Goal: Transaction & Acquisition: Purchase product/service

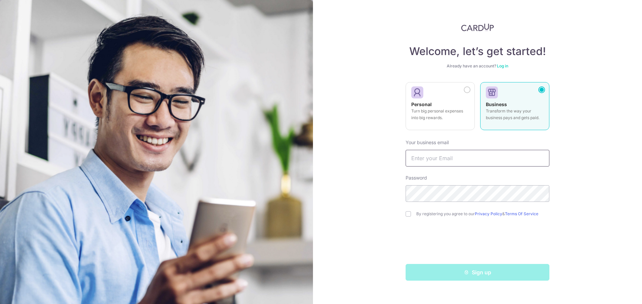
click at [432, 158] on input "text" at bounding box center [477, 158] width 144 height 17
type input "merc@divine.limo"
click at [406, 214] on input "checkbox" at bounding box center [407, 214] width 5 height 5
checkbox input "true"
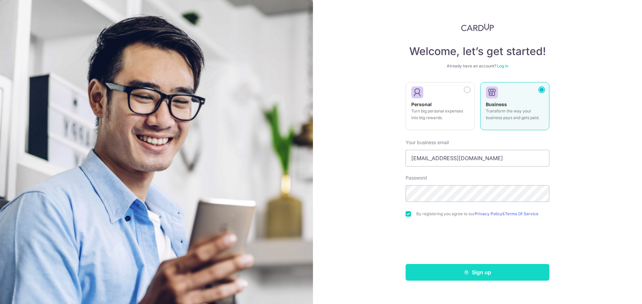
click at [484, 276] on button "Sign up" at bounding box center [477, 272] width 144 height 17
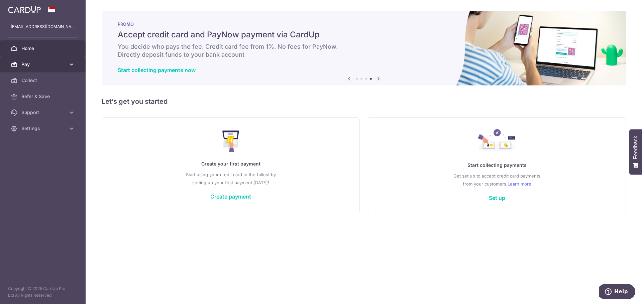
click at [69, 64] on icon at bounding box center [71, 64] width 7 height 7
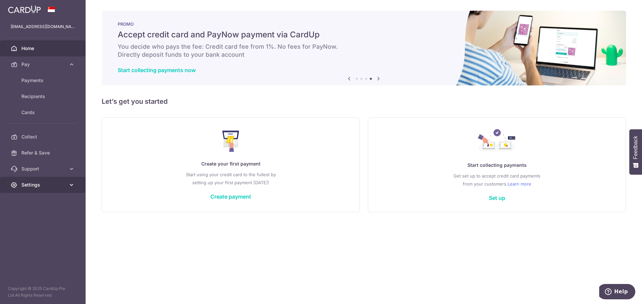
click at [72, 183] on icon at bounding box center [71, 185] width 7 height 7
click at [37, 197] on link "Account" at bounding box center [43, 201] width 86 height 16
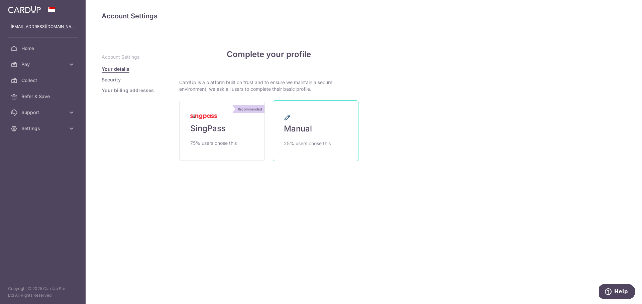
click at [304, 131] on span "Manual" at bounding box center [298, 129] width 28 height 11
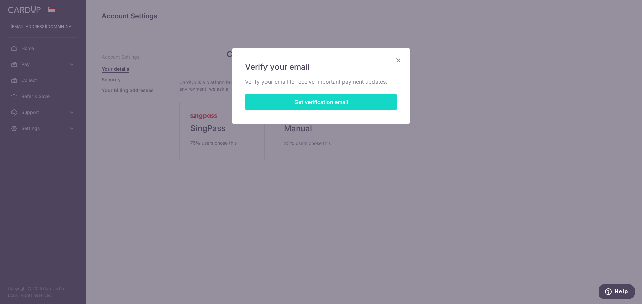
click at [313, 104] on button "Get verification email" at bounding box center [321, 102] width 152 height 17
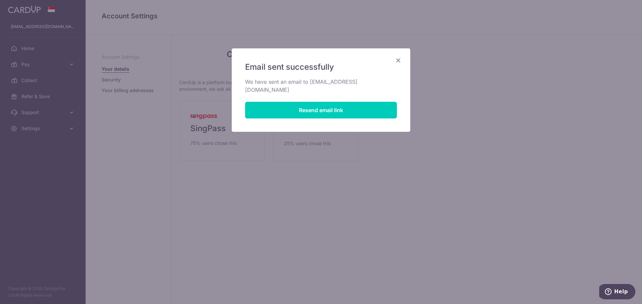
click at [399, 60] on icon "Close" at bounding box center [398, 60] width 8 height 8
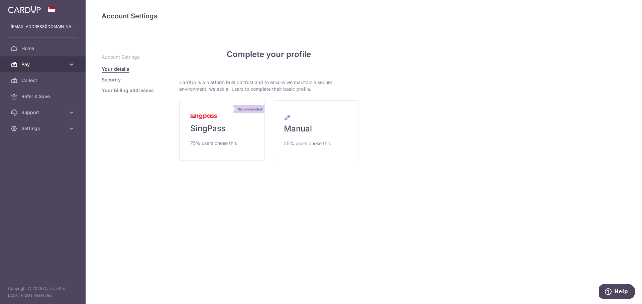
click at [70, 65] on icon at bounding box center [71, 64] width 7 height 7
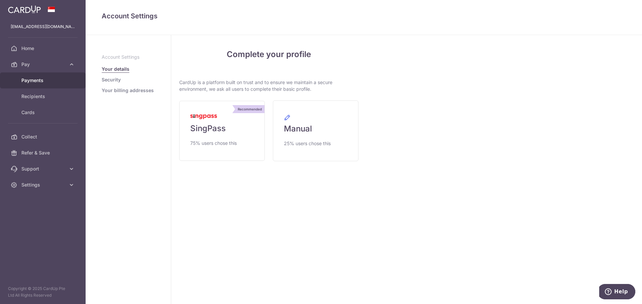
click at [37, 77] on link "Payments" at bounding box center [43, 81] width 86 height 16
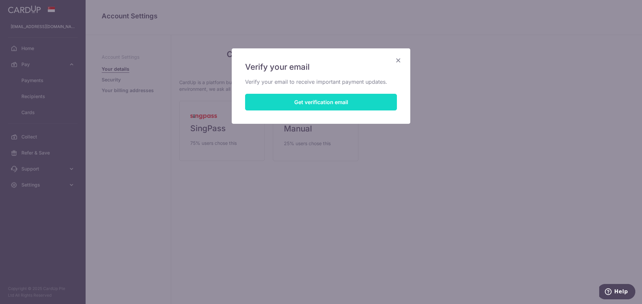
click at [320, 103] on button "Get verification email" at bounding box center [321, 102] width 152 height 17
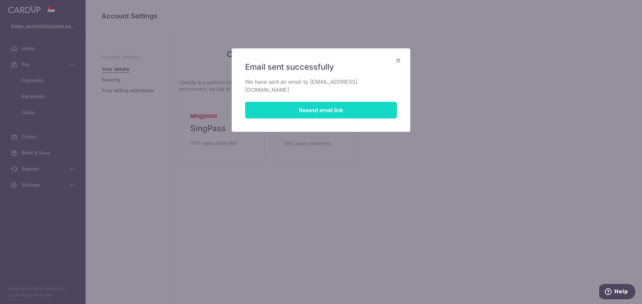
click at [323, 102] on button "Resend email link" at bounding box center [321, 110] width 152 height 17
click at [399, 59] on icon "Close" at bounding box center [398, 60] width 8 height 8
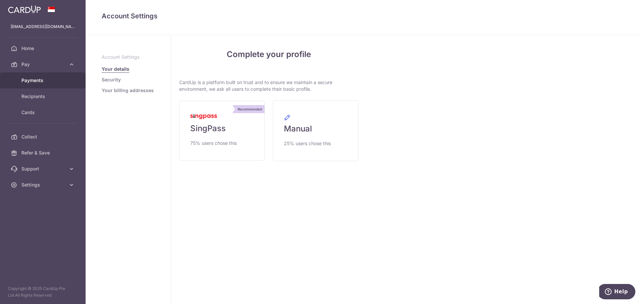
click at [47, 80] on span "Payments" at bounding box center [43, 80] width 44 height 7
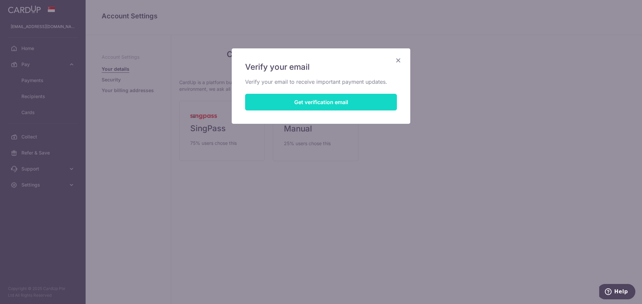
click at [311, 103] on button "Get verification email" at bounding box center [321, 102] width 152 height 17
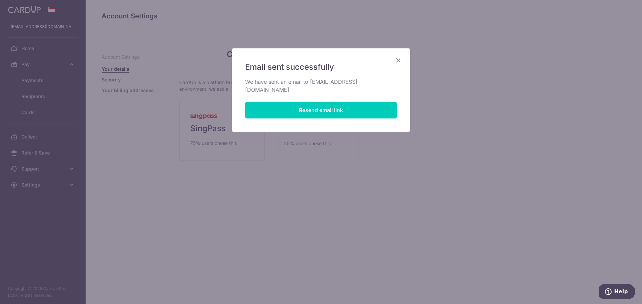
click at [398, 59] on icon "Close" at bounding box center [398, 60] width 8 height 8
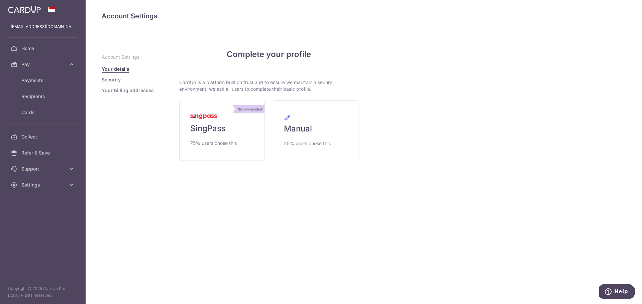
click at [210, 228] on div "Complete your profile CardUp is a platform built on trust and to ensure we main…" at bounding box center [268, 169] width 195 height 269
click at [42, 64] on span "Pay" at bounding box center [43, 64] width 44 height 7
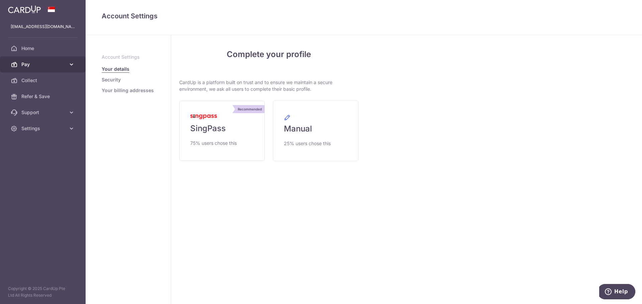
click at [42, 64] on span "Pay" at bounding box center [43, 64] width 44 height 7
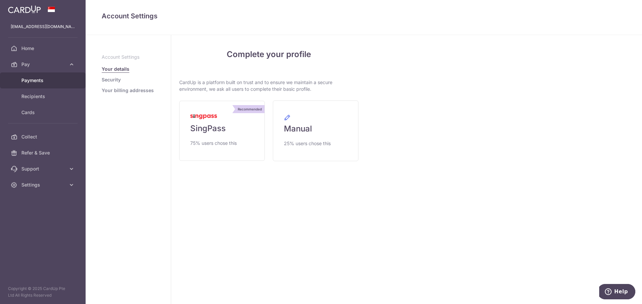
click at [40, 80] on span "Payments" at bounding box center [43, 80] width 44 height 7
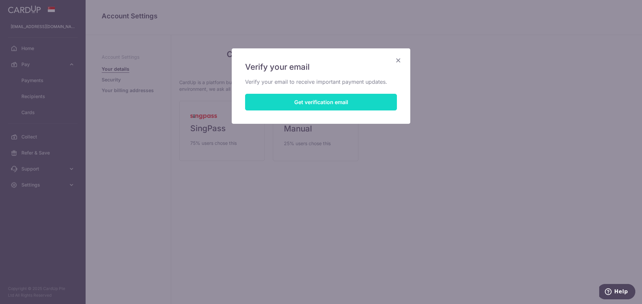
click at [315, 103] on button "Get verification email" at bounding box center [321, 102] width 152 height 17
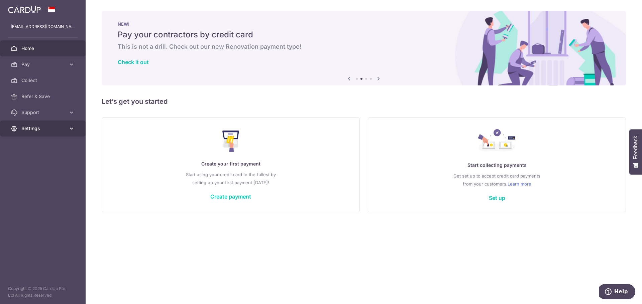
click at [77, 127] on link "Settings" at bounding box center [43, 129] width 86 height 16
click at [38, 142] on span "Account" at bounding box center [43, 144] width 44 height 7
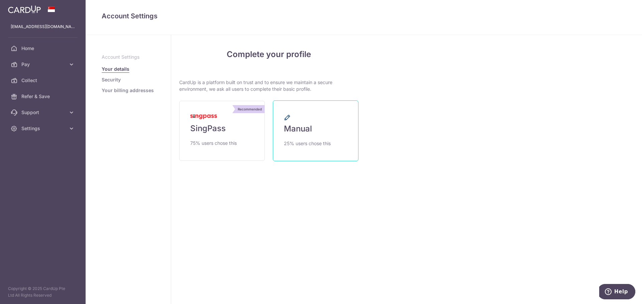
click at [304, 117] on link "Manual 25% users chose this" at bounding box center [316, 131] width 86 height 61
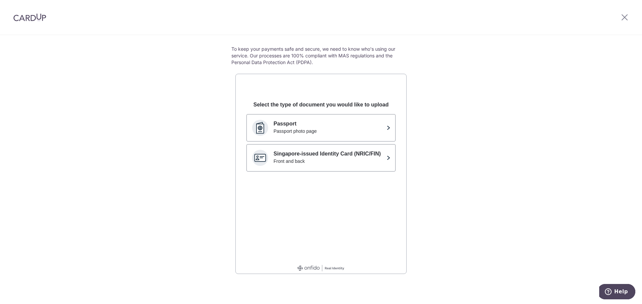
scroll to position [35, 0]
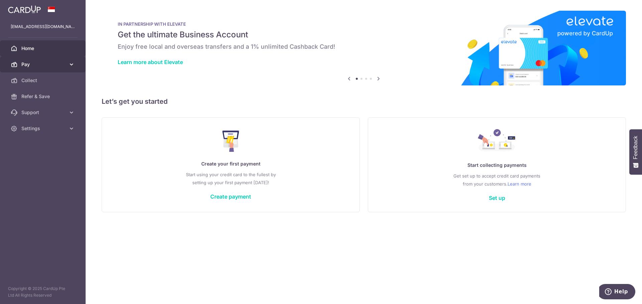
click at [68, 67] on link "Pay" at bounding box center [43, 64] width 86 height 16
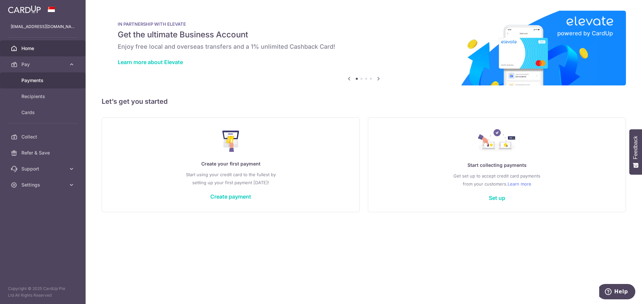
click at [35, 83] on span "Payments" at bounding box center [43, 80] width 44 height 7
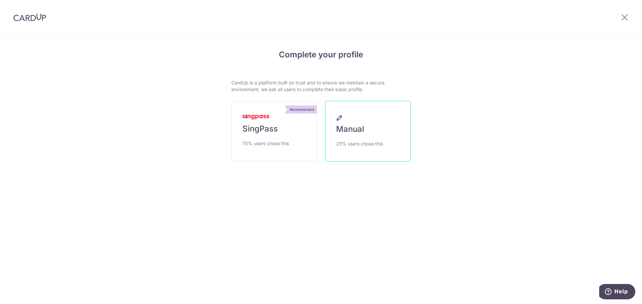
click at [358, 143] on span "25% users chose this" at bounding box center [359, 144] width 47 height 8
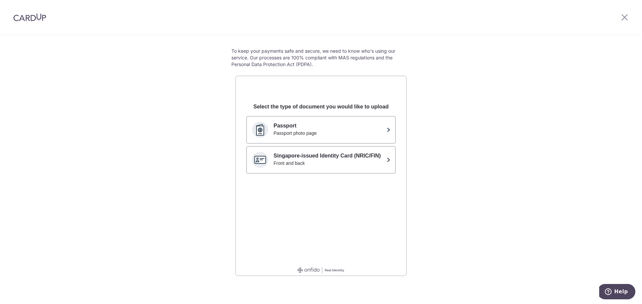
scroll to position [35, 0]
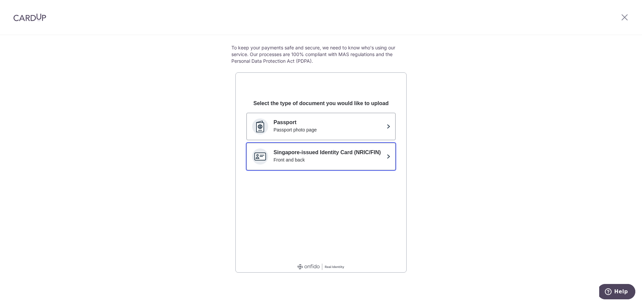
click at [349, 147] on button "Singapore-issued Identity Card (NRIC/FIN) Front and back" at bounding box center [320, 156] width 149 height 27
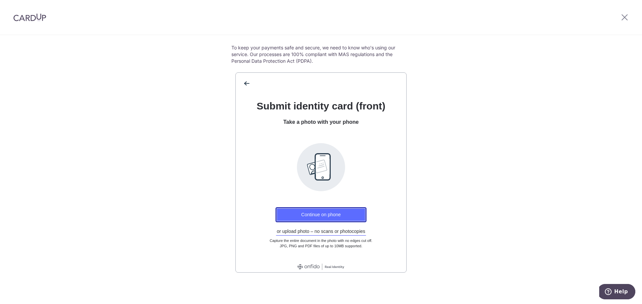
click at [317, 215] on button "Continue on phone" at bounding box center [320, 215] width 91 height 15
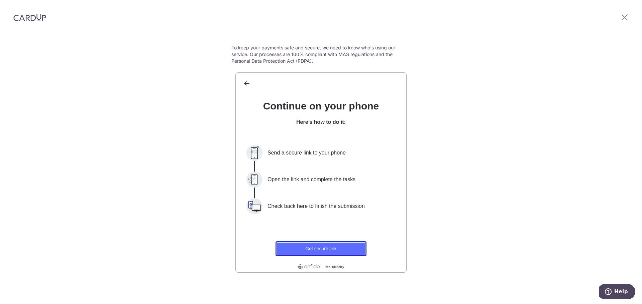
click at [318, 247] on button "Get secure link" at bounding box center [320, 249] width 91 height 15
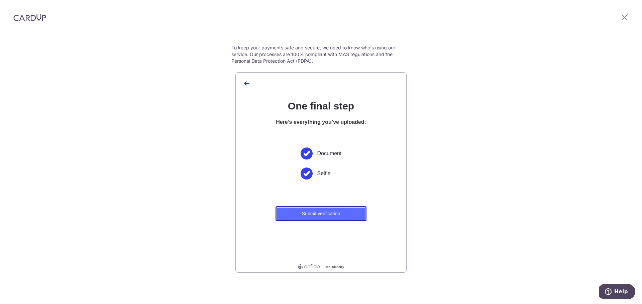
click at [344, 215] on button "Submit verification" at bounding box center [320, 214] width 91 height 15
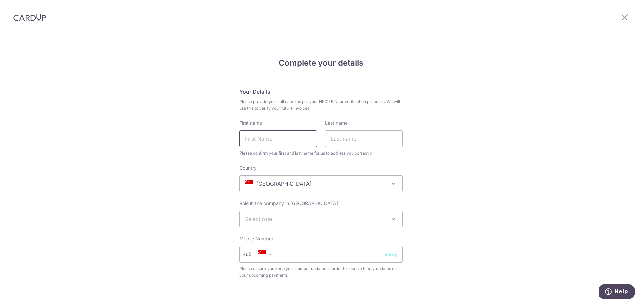
click at [258, 144] on input "First name" at bounding box center [278, 139] width 78 height 17
type input "[PERSON_NAME]"
click at [336, 144] on input "Last name" at bounding box center [364, 139] width 78 height 17
type input "[PERSON_NAME]"
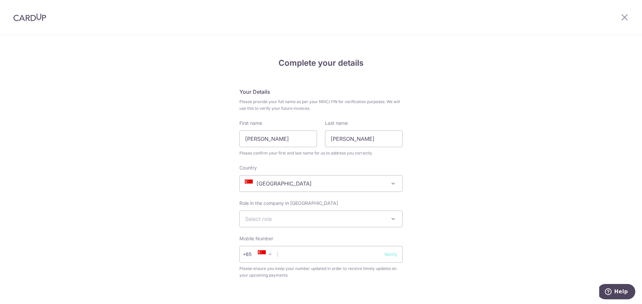
click at [258, 224] on span "Select role" at bounding box center [321, 219] width 162 height 16
select select "director"
click at [317, 253] on input "text" at bounding box center [320, 254] width 163 height 17
type input "91314344"
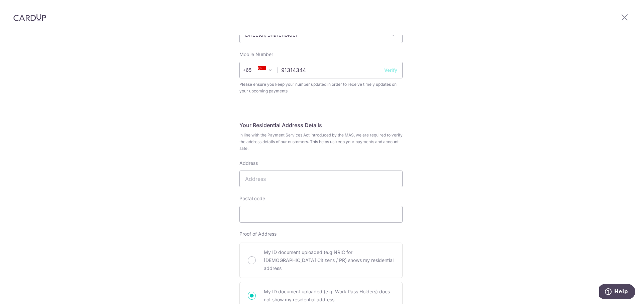
scroll to position [201, 0]
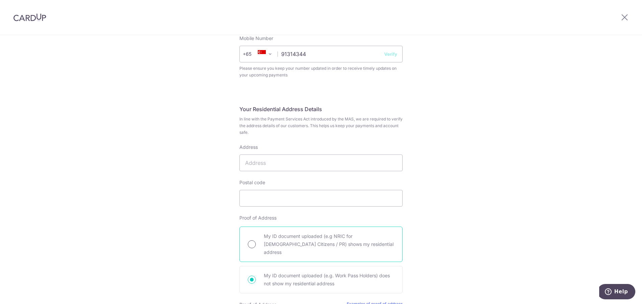
click at [253, 241] on input "My ID document uploaded (e.g NRIC for [DEMOGRAPHIC_DATA] Citizens / PR) shows m…" at bounding box center [252, 245] width 8 height 8
radio input "true"
click at [292, 164] on input "Address" at bounding box center [320, 163] width 163 height 17
type input "[STREET_ADDRESS]"
click at [252, 199] on input "Postal code" at bounding box center [320, 198] width 163 height 17
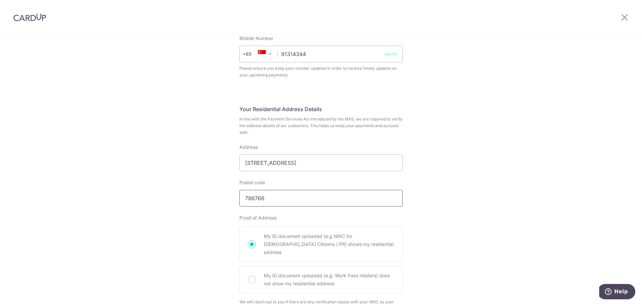
type input "786766"
click at [198, 205] on div "Complete your details Your Details Please provide your full name as per your NR…" at bounding box center [321, 131] width 642 height 592
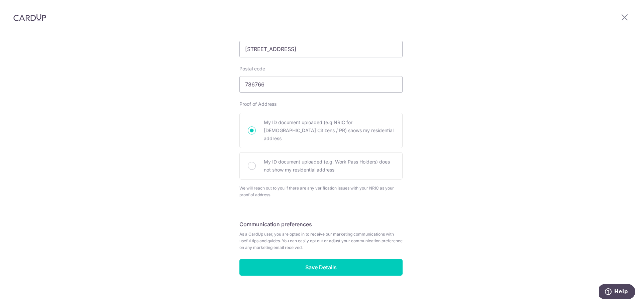
scroll to position [315, 0]
click at [311, 259] on input "Save Details" at bounding box center [320, 267] width 163 height 17
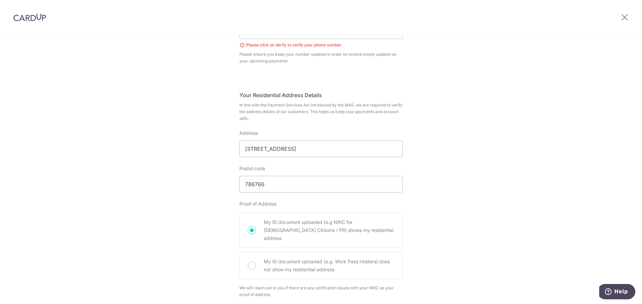
scroll to position [90, 0]
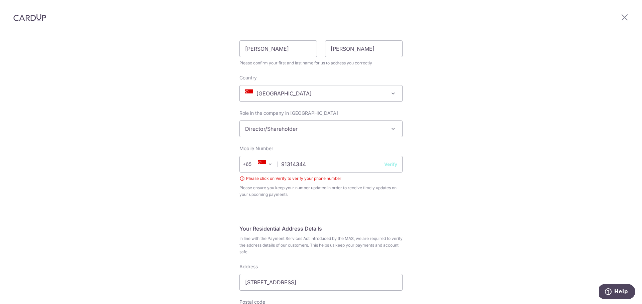
click at [389, 166] on button "Verify" at bounding box center [390, 164] width 13 height 7
click at [338, 170] on input "91314344" at bounding box center [320, 164] width 163 height 17
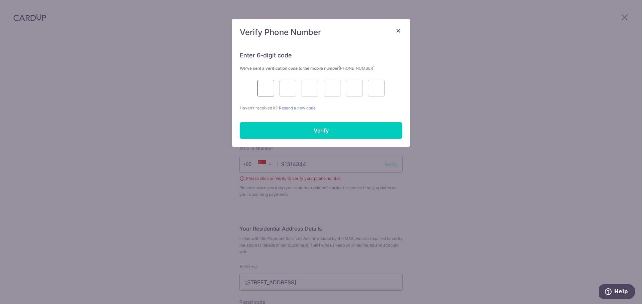
click at [266, 91] on input "text" at bounding box center [265, 88] width 17 height 17
type input "5"
type input "8"
type input "4"
type input "0"
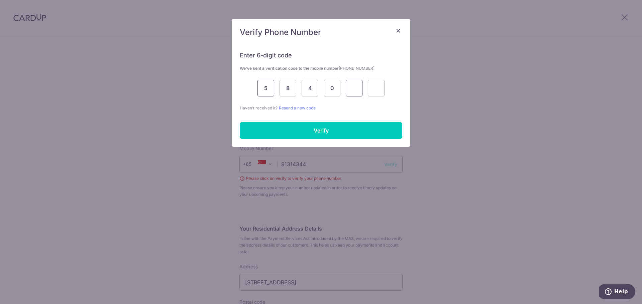
type input "7"
type input "1"
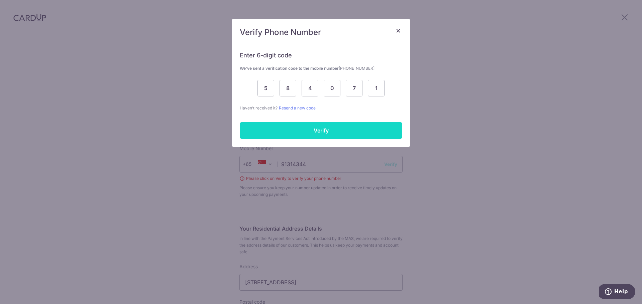
click at [310, 128] on input "Verify" at bounding box center [321, 130] width 162 height 17
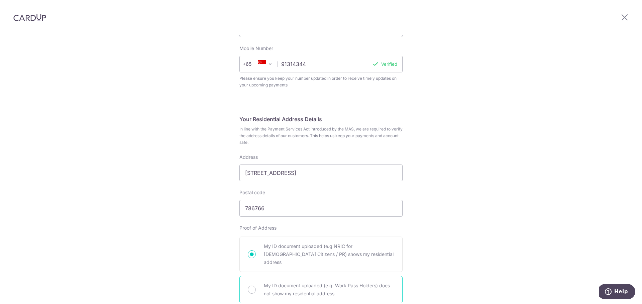
scroll to position [291, 0]
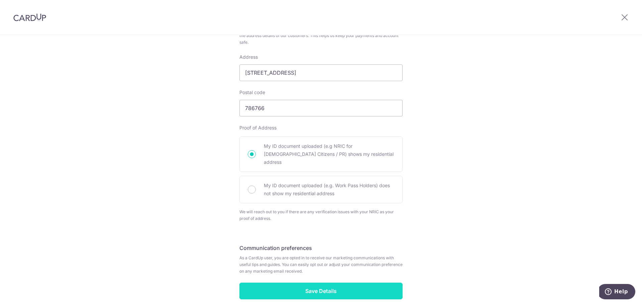
click at [338, 285] on input "Save Details" at bounding box center [320, 291] width 163 height 17
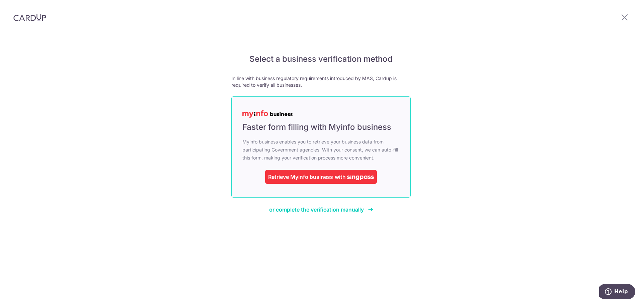
click at [333, 178] on div "Retrieve Myinfo business" at bounding box center [300, 177] width 65 height 8
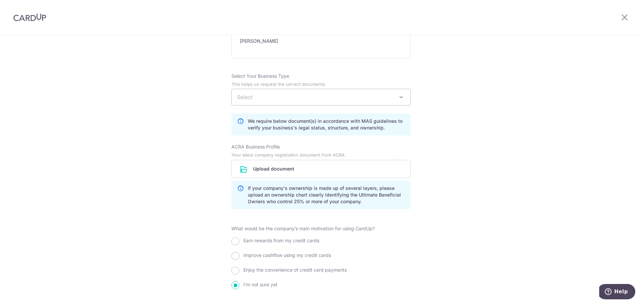
scroll to position [334, 0]
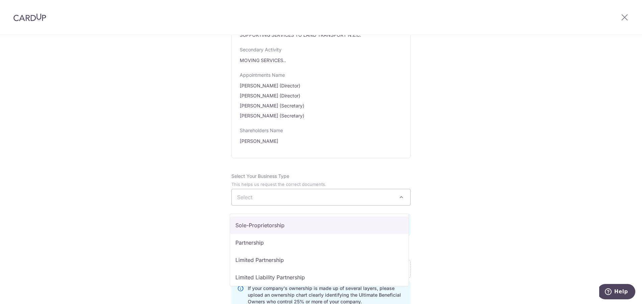
click at [270, 199] on span "Select" at bounding box center [321, 198] width 178 height 16
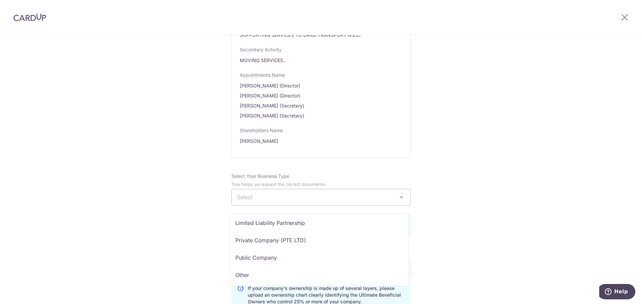
scroll to position [55, 0]
select select "Private Company (PTE LTD)"
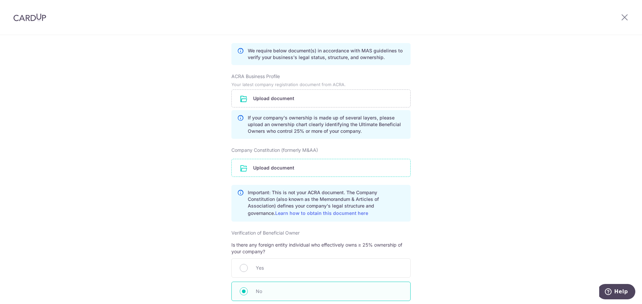
scroll to position [501, 0]
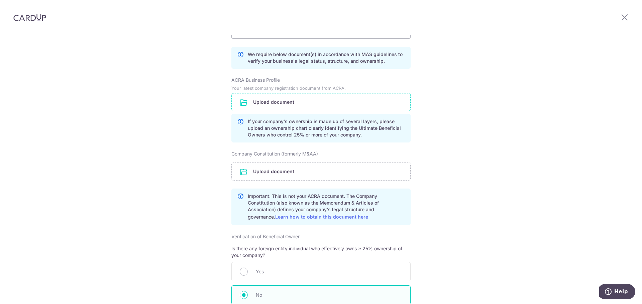
click at [281, 109] on input "file" at bounding box center [321, 102] width 178 height 17
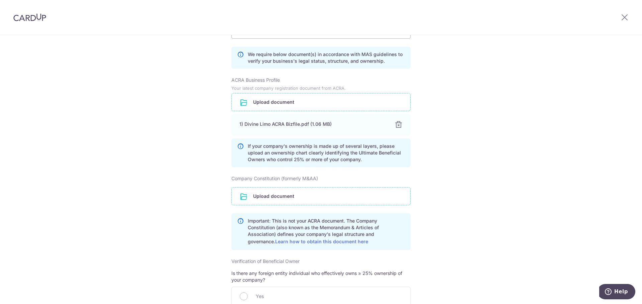
click at [272, 204] on input "file" at bounding box center [321, 196] width 178 height 17
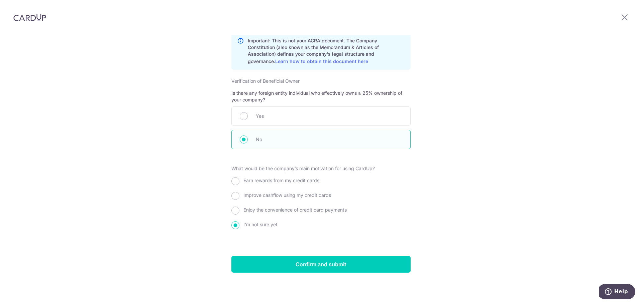
scroll to position [713, 0]
click at [308, 262] on input "Confirm and submit" at bounding box center [320, 264] width 179 height 17
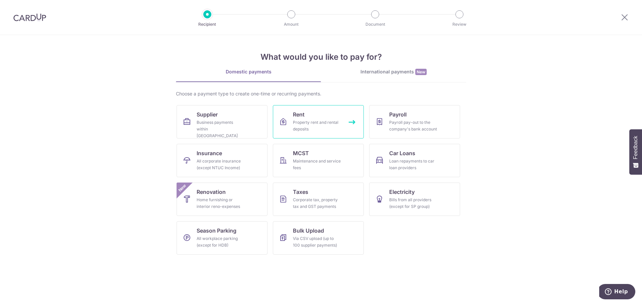
click at [309, 120] on div "Property rent and rental deposits" at bounding box center [317, 125] width 48 height 13
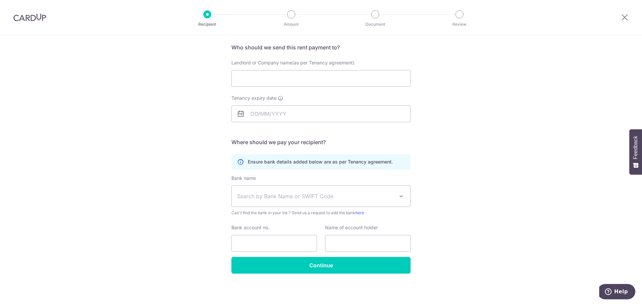
scroll to position [49, 0]
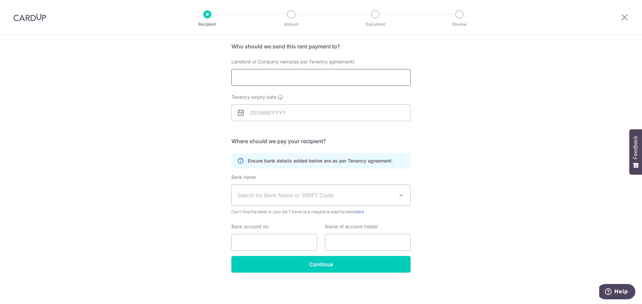
click at [283, 76] on input "Landlord or Company name(as per Tenancy agreement)" at bounding box center [320, 77] width 179 height 17
paste input "Splash Productions Pte. Ltd."
type input "Splash Productions Pte. Ltd."
click at [193, 178] on div "Who would you like to pay? Your recipient does not need a CardUp account to rec…" at bounding box center [321, 145] width 642 height 318
click at [268, 114] on input "Tenancy expiry date" at bounding box center [320, 113] width 179 height 17
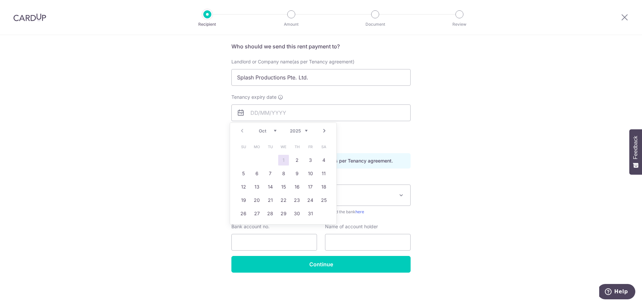
click at [275, 130] on select "Oct Nov Dec" at bounding box center [268, 130] width 18 height 5
click at [245, 187] on link "14" at bounding box center [243, 187] width 11 height 11
type input "14/12/2025"
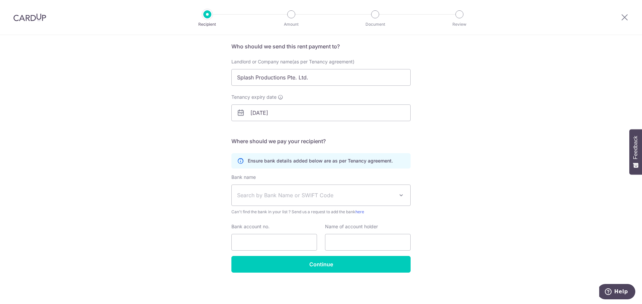
click at [264, 190] on span "Search by Bank Name or SWIFT Code" at bounding box center [321, 195] width 178 height 21
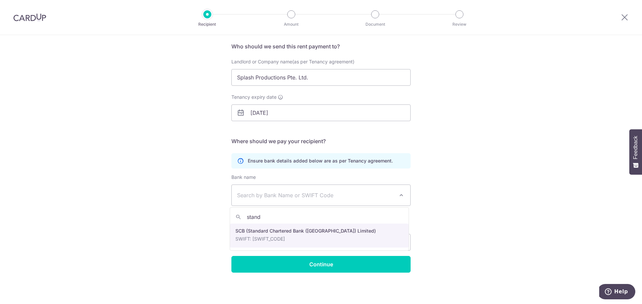
type input "stand"
select select "14"
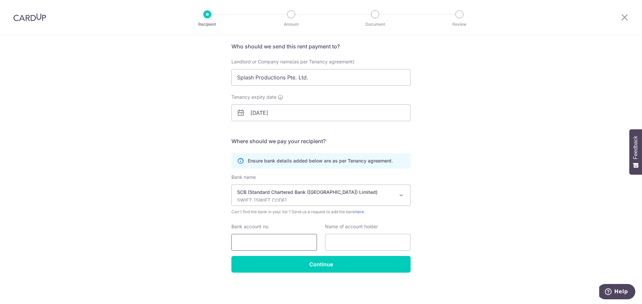
click at [265, 244] on input "Bank account no." at bounding box center [274, 242] width 86 height 17
paste input "0104572949"
type input "0104572949"
click at [348, 243] on input "text" at bounding box center [368, 242] width 86 height 17
paste input "Splash Productions Pte Ltd"
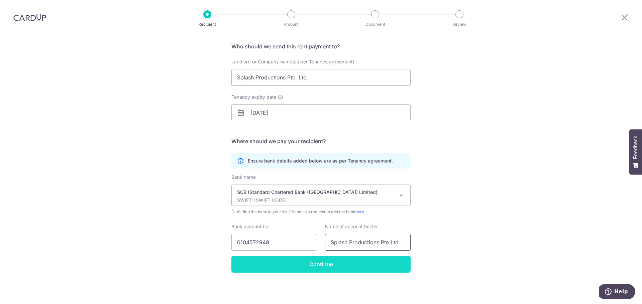
type input "Splash Productions Pte Ltd"
click at [324, 266] on input "Continue" at bounding box center [320, 264] width 179 height 17
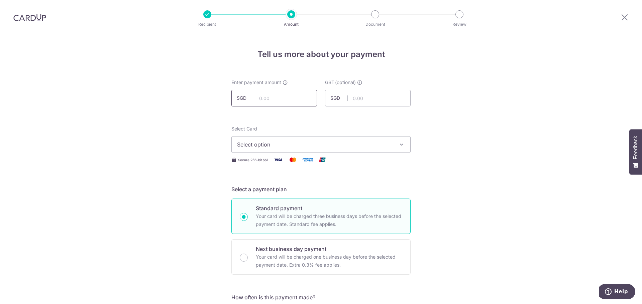
click at [268, 98] on input "text" at bounding box center [274, 98] width 86 height 17
click at [361, 99] on input "text" at bounding box center [368, 98] width 86 height 17
drag, startPoint x: 287, startPoint y: 98, endPoint x: 241, endPoint y: 99, distance: 46.1
click at [241, 99] on div "SGD 3,800.00 3800.00" at bounding box center [274, 98] width 86 height 17
drag, startPoint x: 290, startPoint y: 102, endPoint x: 241, endPoint y: 99, distance: 48.6
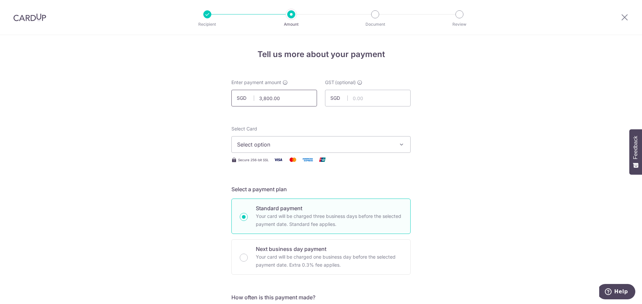
click at [241, 99] on div "SGD 3,800.00 3800.00" at bounding box center [274, 98] width 86 height 17
type input "4,142.00"
click at [355, 100] on input "text" at bounding box center [368, 98] width 86 height 17
type input "342.00"
click at [311, 146] on span "Select option" at bounding box center [315, 145] width 156 height 8
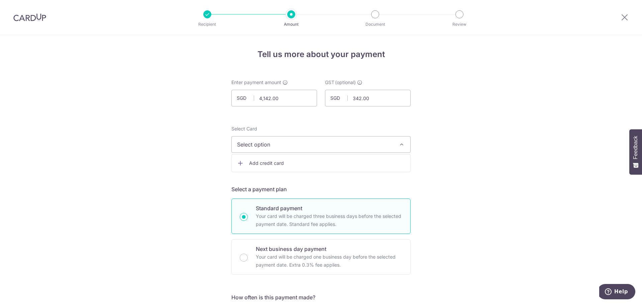
click at [257, 164] on span "Add credit card" at bounding box center [327, 163] width 156 height 7
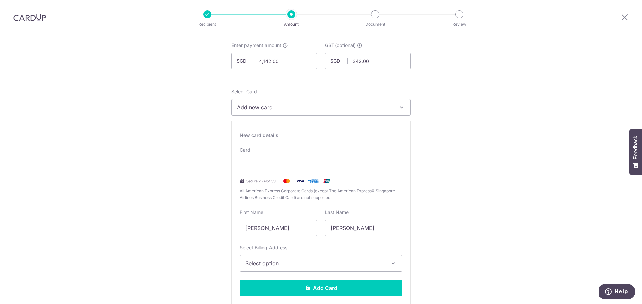
scroll to position [67, 0]
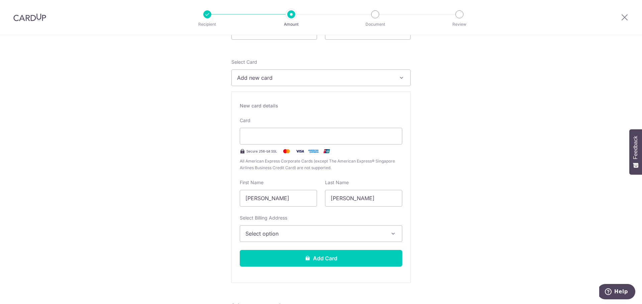
click at [284, 234] on span "Select option" at bounding box center [314, 234] width 139 height 8
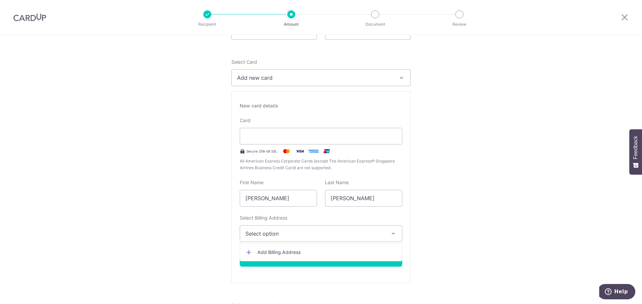
click at [278, 253] on span "Add Billing Address" at bounding box center [326, 252] width 139 height 7
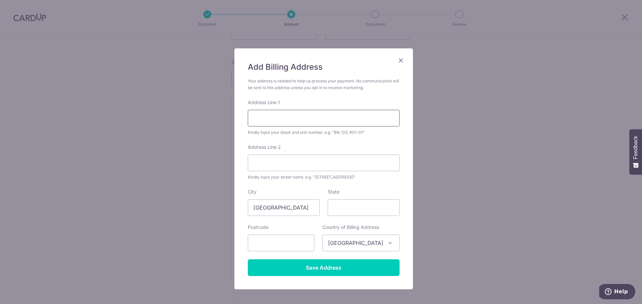
click at [267, 119] on input "Address Line 1" at bounding box center [324, 118] width 152 height 17
type input "21 BUKIT BATOK CRESCENT WCEGA TOWER #18-79"
type input "SINGAPORE 658065"
type input "658065"
click at [144, 177] on div "Add Billing Address Your address is needed to help us process your payment. No …" at bounding box center [321, 152] width 642 height 304
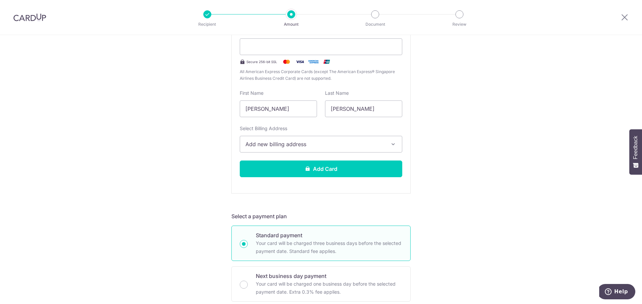
scroll to position [167, 0]
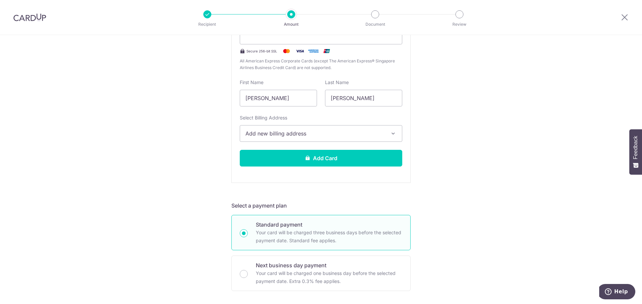
click at [295, 137] on span "Add new billing address" at bounding box center [314, 134] width 139 height 8
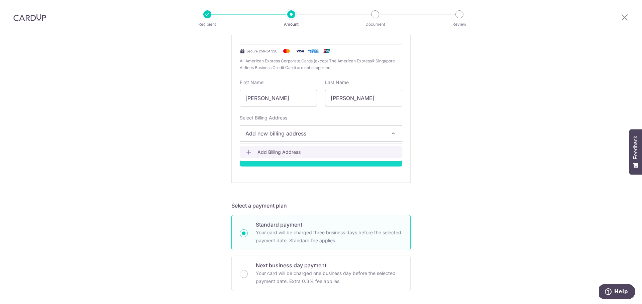
click at [286, 151] on span "Add Billing Address" at bounding box center [326, 152] width 139 height 7
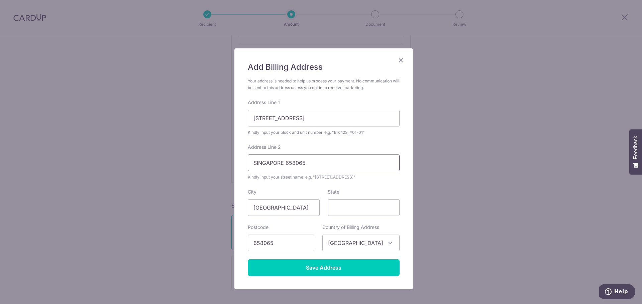
drag, startPoint x: 315, startPoint y: 165, endPoint x: 233, endPoint y: 165, distance: 81.6
click at [234, 165] on div "Add Billing Address Your address is needed to help us process your payment. No …" at bounding box center [323, 168] width 178 height 241
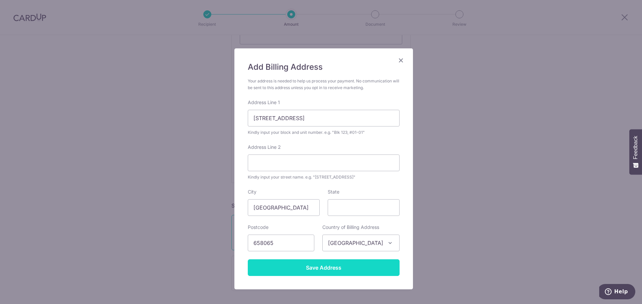
click at [329, 270] on input "Save Address" at bounding box center [324, 268] width 152 height 17
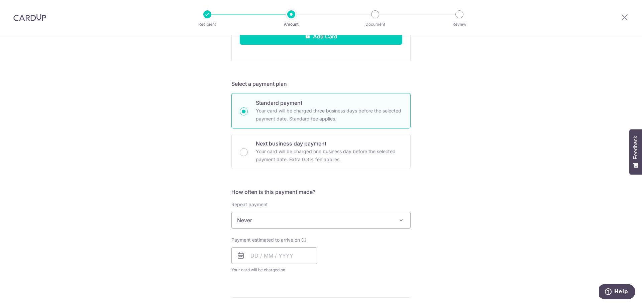
scroll to position [301, 0]
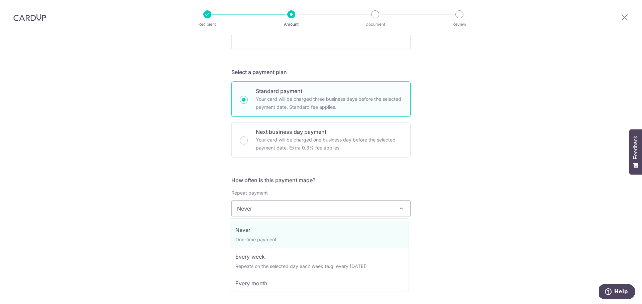
click at [300, 206] on span "Never" at bounding box center [321, 209] width 178 height 16
select select "3"
type input "14/12/2025"
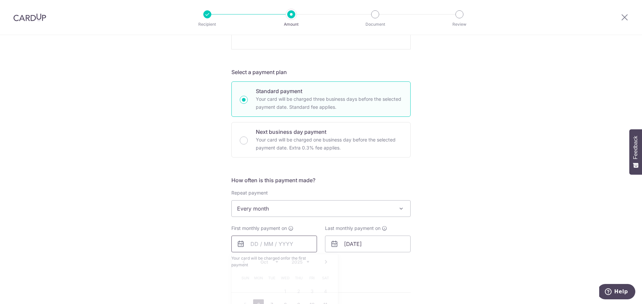
click at [281, 247] on input "text" at bounding box center [274, 244] width 86 height 17
click at [275, 261] on select "Oct Nov Dec" at bounding box center [269, 262] width 18 height 5
click at [260, 260] on select "Oct Nov Dec" at bounding box center [269, 262] width 18 height 5
click at [157, 251] on div "Tell us more about your payment Enter payment amount SGD 4,142.00 4142.00 GST (…" at bounding box center [321, 154] width 642 height 840
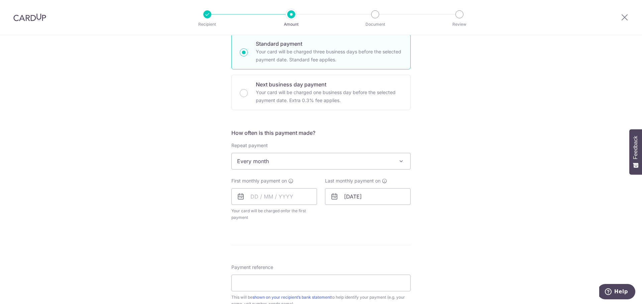
scroll to position [368, 0]
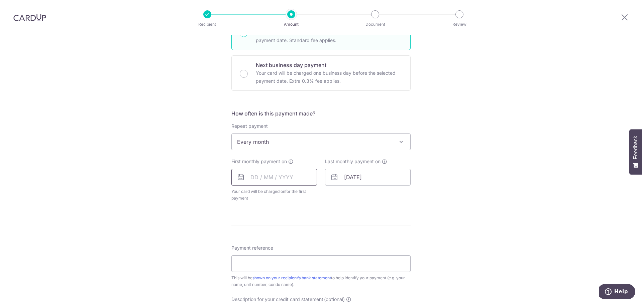
click at [291, 177] on input "text" at bounding box center [274, 177] width 86 height 17
click at [259, 237] on link "6" at bounding box center [258, 238] width 11 height 11
type input "06/10/2025"
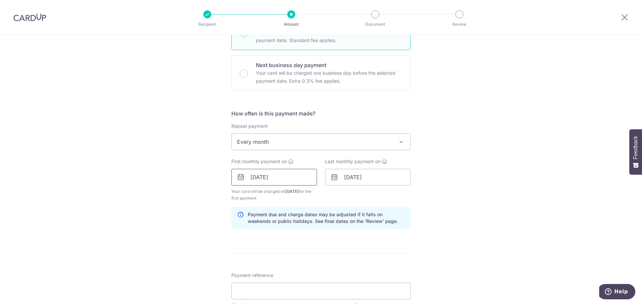
click at [278, 179] on input "06/10/2025" at bounding box center [274, 177] width 86 height 17
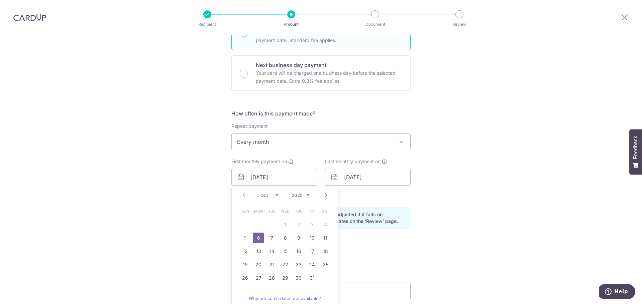
click at [243, 238] on table "Sun Mon Tue Wed Thu Fri Sat 1 2 3 4 5 6 7 8 9 10 11 12 13 14 15 16 17 18 19 20 …" at bounding box center [285, 245] width 94 height 80
click at [258, 237] on link "6" at bounding box center [258, 238] width 11 height 11
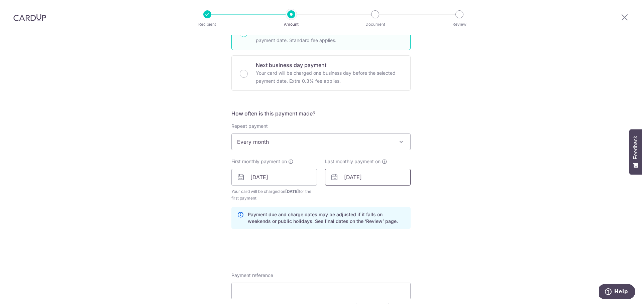
click at [375, 178] on input "14/12/2025" at bounding box center [368, 177] width 86 height 17
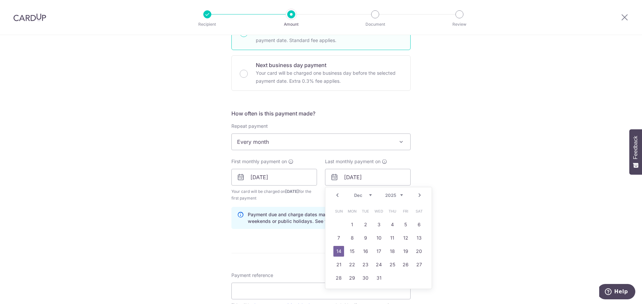
click at [367, 196] on select "Oct Nov Dec" at bounding box center [363, 195] width 18 height 5
click at [352, 237] on link "3" at bounding box center [352, 238] width 11 height 11
type input "03/11/2025"
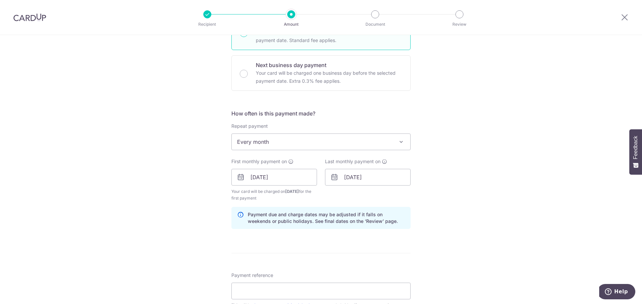
click at [160, 239] on div "Tell us more about your payment Enter payment amount SGD 4,142.00 4142.00 GST (…" at bounding box center [321, 100] width 642 height 867
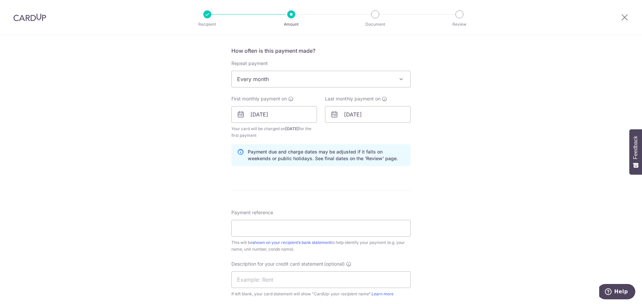
scroll to position [435, 0]
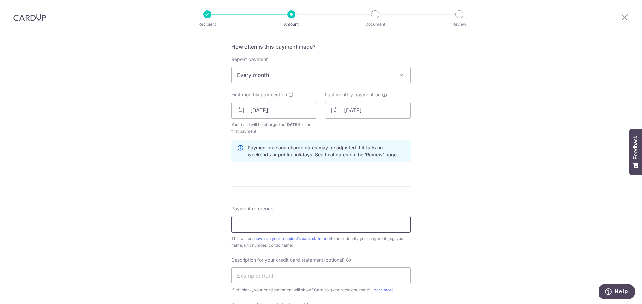
click at [257, 227] on input "Payment reference" at bounding box center [320, 224] width 179 height 17
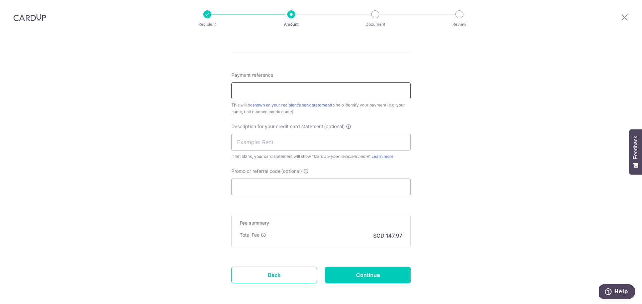
scroll to position [598, 0]
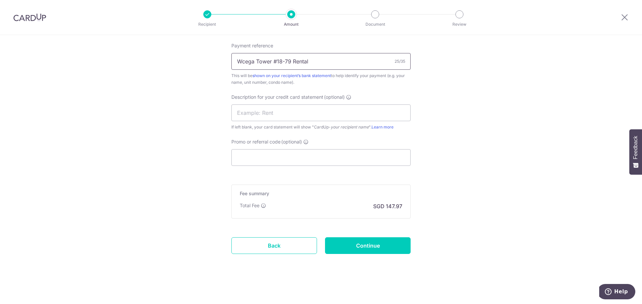
type input "Wcega Tower #18-79 Rental"
drag, startPoint x: 313, startPoint y: 61, endPoint x: 177, endPoint y: 61, distance: 135.4
click at [259, 112] on input "text" at bounding box center [320, 113] width 179 height 17
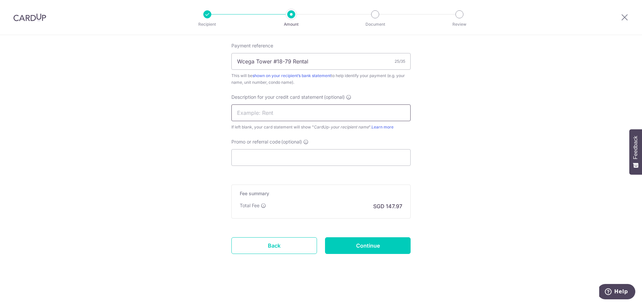
paste input "Wcega Tower #18"
type input "W"
type input "Office rental"
click at [258, 165] on input "Promo or referral code (optional)" at bounding box center [320, 157] width 179 height 17
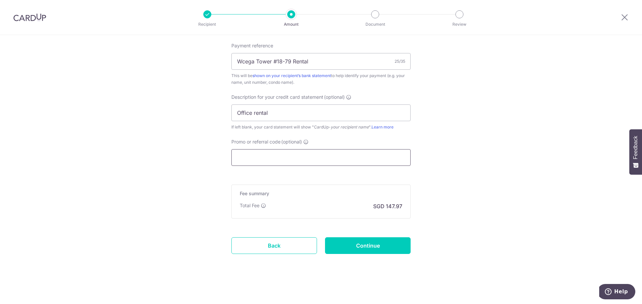
paste input "SGNEW14"
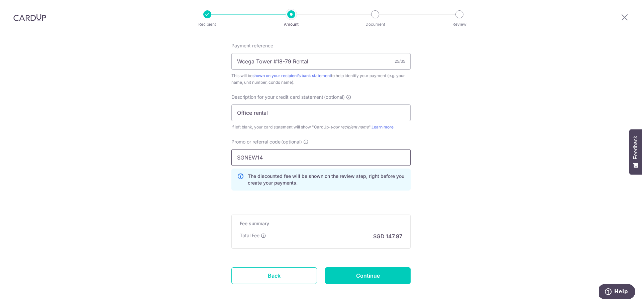
type input "SGNEW14"
click at [363, 275] on input "Continue" at bounding box center [368, 276] width 86 height 17
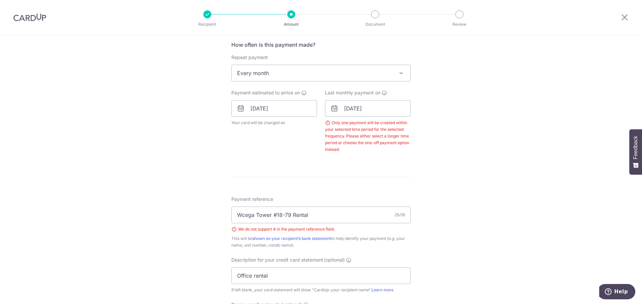
scroll to position [299, 0]
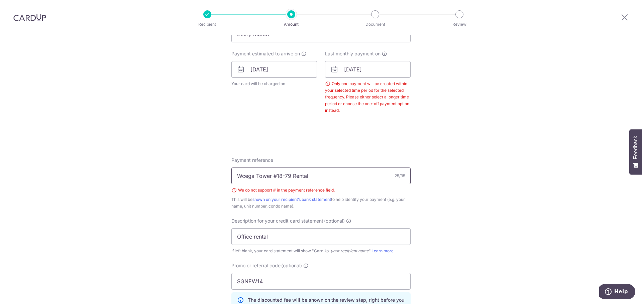
click at [275, 175] on input "Wcega Tower #18-79 Rental" at bounding box center [320, 176] width 179 height 17
click at [199, 190] on div "Tell us more about your payment Enter payment amount SGD 4,142.00 4142.00 GST (…" at bounding box center [321, 97] width 642 height 722
drag, startPoint x: 281, startPoint y: 176, endPoint x: 272, endPoint y: 176, distance: 9.0
click at [272, 176] on input "Wcega Tower 18-79 Rental" at bounding box center [320, 176] width 179 height 17
type input "Wcega Tower Office Rental"
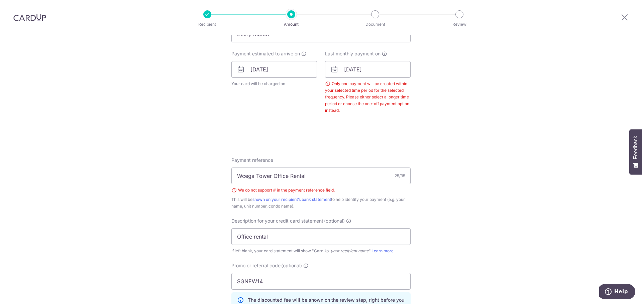
click at [470, 218] on div "Tell us more about your payment Enter payment amount SGD 4,142.00 4142.00 GST (…" at bounding box center [321, 97] width 642 height 722
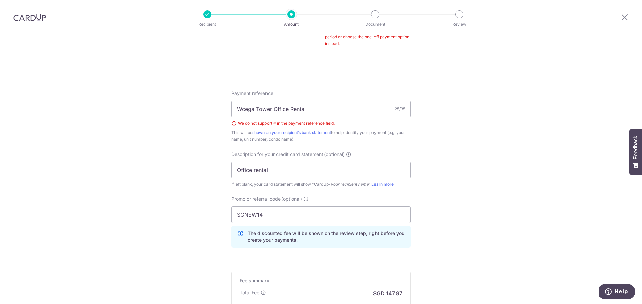
scroll to position [453, 0]
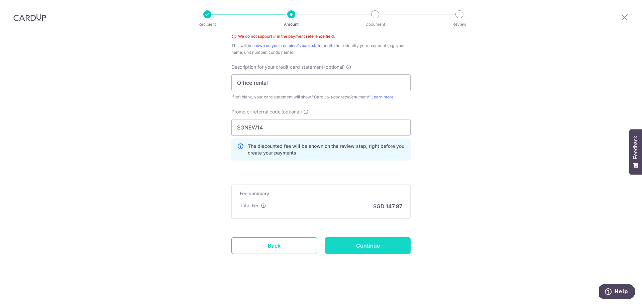
click at [372, 247] on input "Continue" at bounding box center [368, 246] width 86 height 17
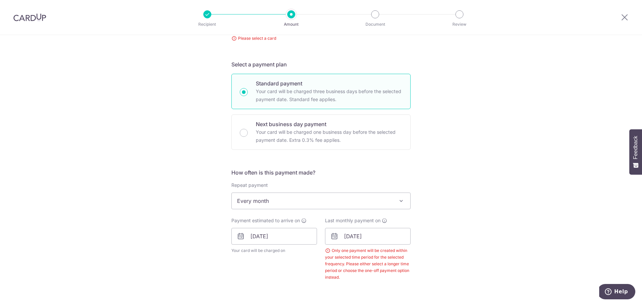
click at [265, 201] on span "Every month" at bounding box center [321, 201] width 178 height 16
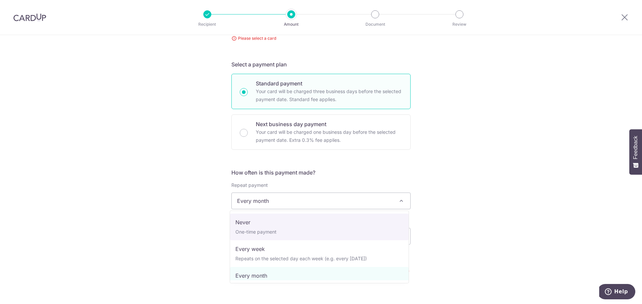
select select "1"
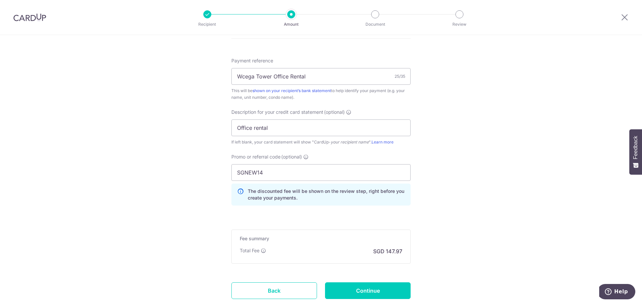
scroll to position [444, 0]
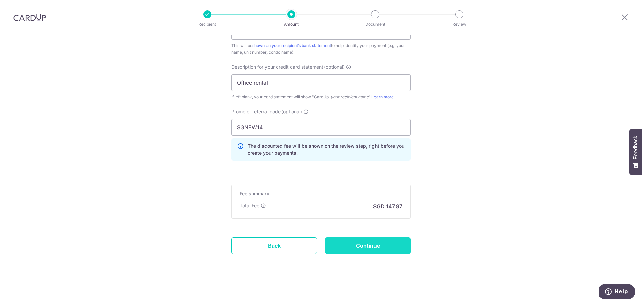
click at [362, 247] on input "Continue" at bounding box center [368, 246] width 86 height 17
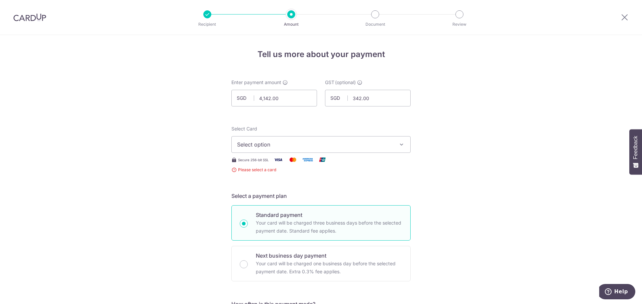
click at [277, 146] on span "Select option" at bounding box center [315, 145] width 156 height 8
click at [272, 160] on span "Add credit card" at bounding box center [327, 163] width 156 height 7
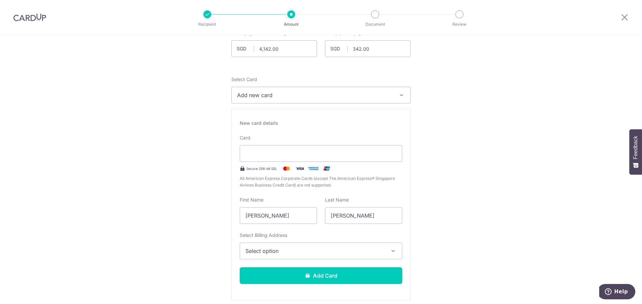
scroll to position [33, 0]
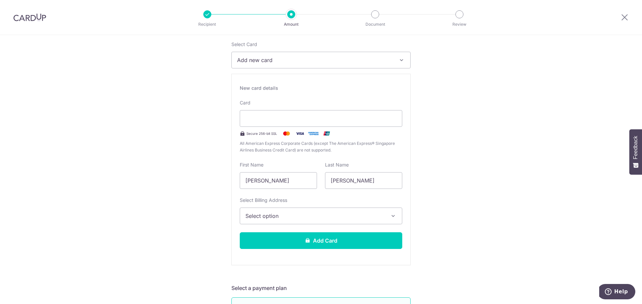
scroll to position [100, 0]
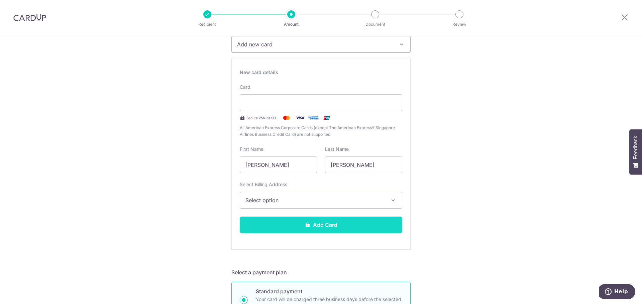
click at [336, 225] on button "Add Card" at bounding box center [321, 225] width 162 height 17
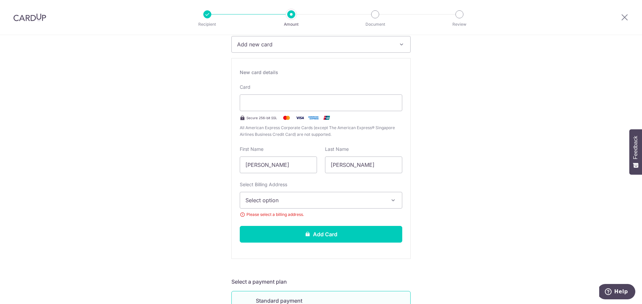
click at [293, 206] on button "Select option" at bounding box center [321, 200] width 162 height 17
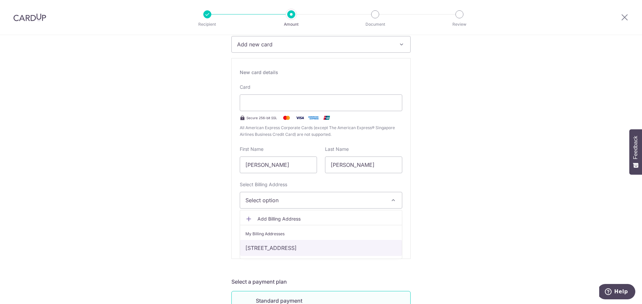
click at [275, 250] on link "[STREET_ADDRESS]" at bounding box center [321, 248] width 162 height 16
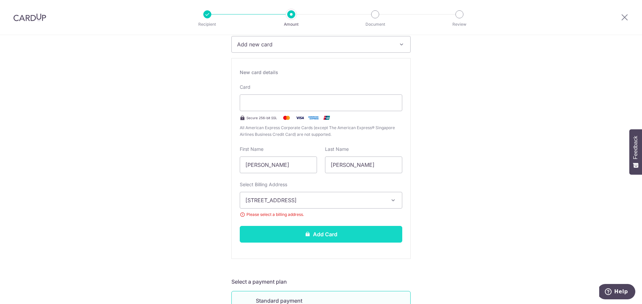
click at [317, 234] on button "Add Card" at bounding box center [321, 234] width 162 height 17
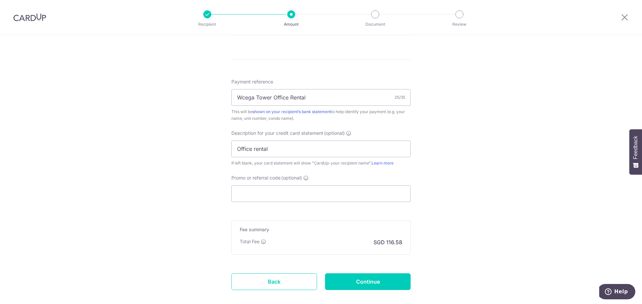
scroll to position [401, 0]
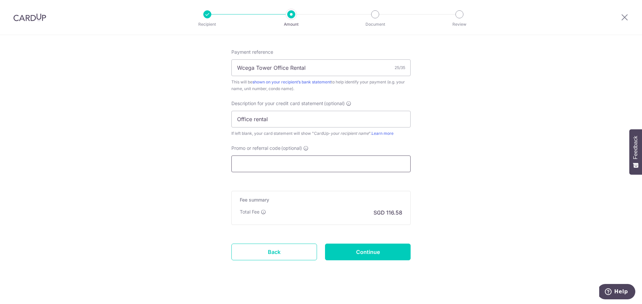
click at [264, 166] on input "Promo or referral code (optional)" at bounding box center [320, 164] width 179 height 17
paste input "SGNEW14"
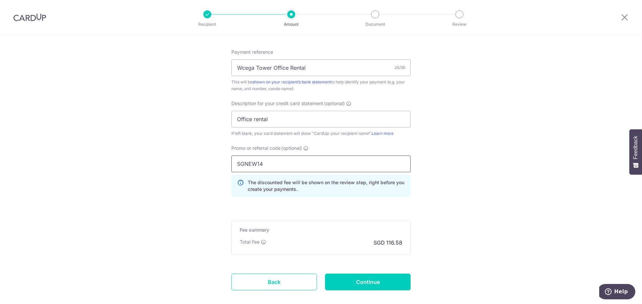
type input "SGNEW14"
click at [371, 280] on input "Continue" at bounding box center [368, 282] width 86 height 17
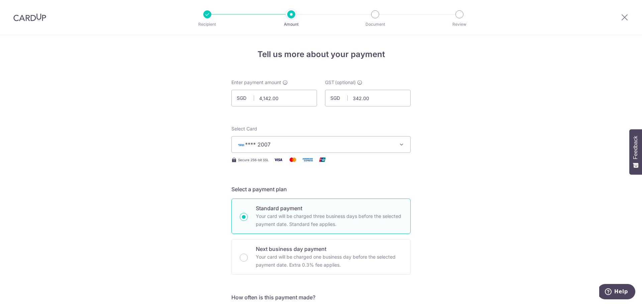
click at [404, 148] on button "**** 2007" at bounding box center [320, 144] width 179 height 17
drag, startPoint x: 623, startPoint y: 18, endPoint x: 351, endPoint y: 33, distance: 271.8
click at [623, 18] on icon at bounding box center [624, 17] width 8 height 8
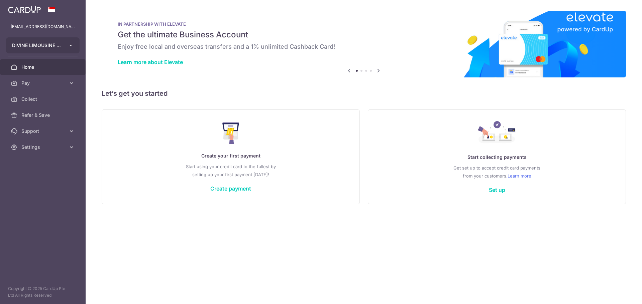
click at [75, 46] on button "DIVINE LIMOUSINE PTE. LTD." at bounding box center [43, 45] width 74 height 16
click at [431, 47] on h6 "Enjoy free local and overseas transfers and a 1% unlimited Cashback Card!" at bounding box center [364, 47] width 492 height 8
click at [70, 46] on icon "button" at bounding box center [70, 45] width 5 height 5
click at [427, 254] on div "× Pause Schedule Pause all future payments in this series Pause just this one p…" at bounding box center [364, 152] width 556 height 304
click at [50, 11] on span at bounding box center [51, 9] width 8 height 5
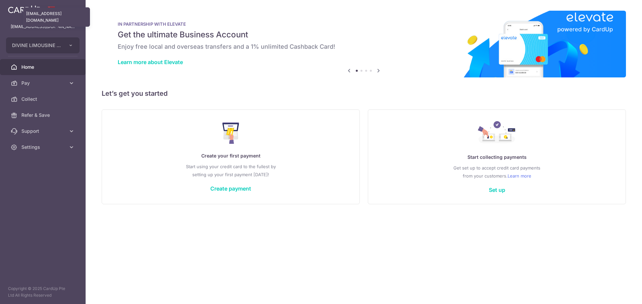
click at [31, 25] on p "[EMAIL_ADDRESS][DOMAIN_NAME]" at bounding box center [43, 26] width 64 height 7
click at [32, 46] on span "DIVINE LIMOUSINE PTE. LTD." at bounding box center [36, 45] width 49 height 7
click at [157, 138] on div "Create your first payment Start using your credit card to the fullest by settin…" at bounding box center [230, 156] width 241 height 79
click at [70, 148] on icon at bounding box center [71, 147] width 7 height 7
click at [27, 180] on span "Logout" at bounding box center [43, 179] width 44 height 7
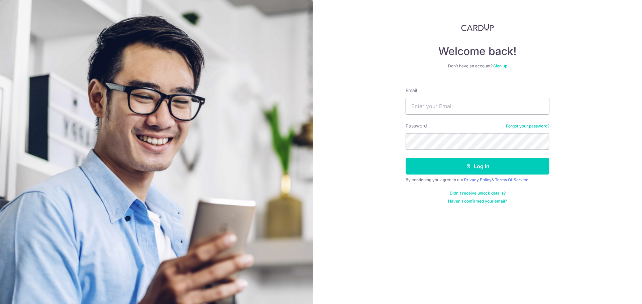
click at [437, 107] on input "Email" at bounding box center [477, 106] width 144 height 17
type input "[EMAIL_ADDRESS][DOMAIN_NAME]"
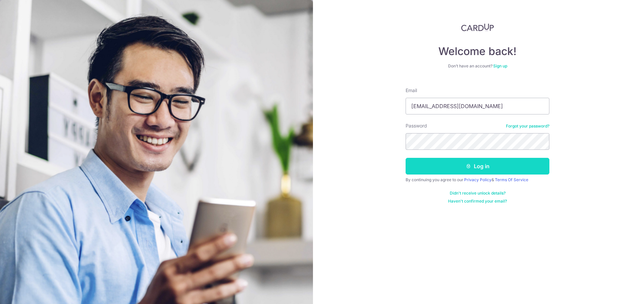
click at [488, 171] on button "Log in" at bounding box center [477, 166] width 144 height 17
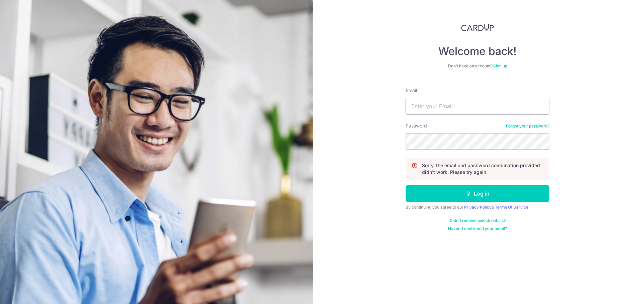
click at [445, 110] on input "Email" at bounding box center [477, 106] width 144 height 17
click at [449, 110] on input "Email" at bounding box center [477, 106] width 144 height 17
click at [426, 106] on input "[EMAIL_ADDRESS][DOMAIN_NAME]" at bounding box center [477, 106] width 144 height 17
type input "[EMAIL_ADDRESS][DOMAIN_NAME]"
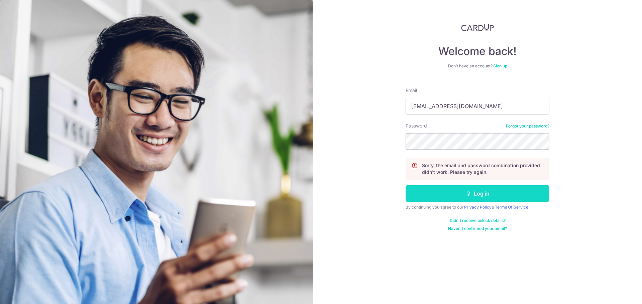
click at [477, 195] on button "Log in" at bounding box center [477, 194] width 144 height 17
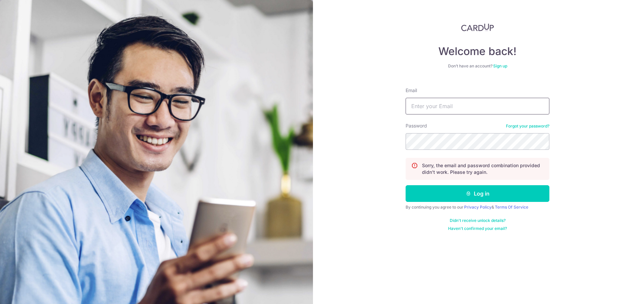
click at [441, 108] on input "Email" at bounding box center [477, 106] width 144 height 17
type input "F"
type input "[EMAIL_ADDRESS][DOMAIN_NAME]"
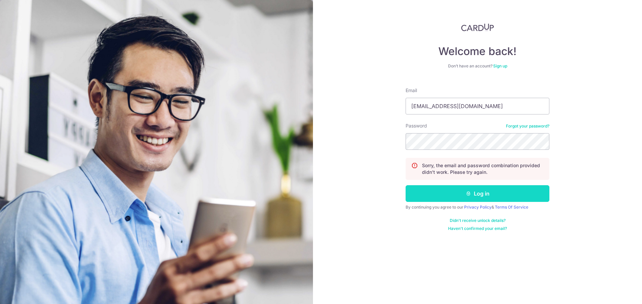
click at [481, 196] on button "Log in" at bounding box center [477, 194] width 144 height 17
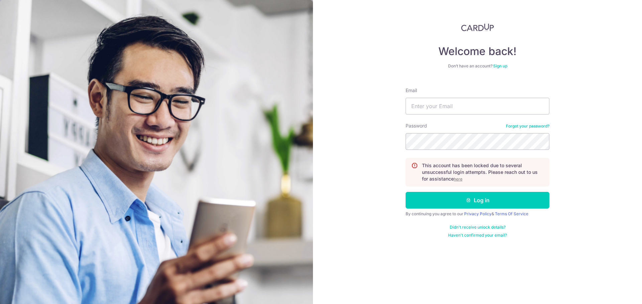
click at [458, 180] on u "here" at bounding box center [458, 179] width 9 height 5
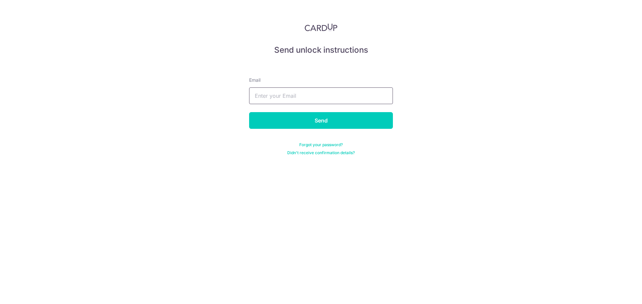
click at [309, 98] on input "text" at bounding box center [321, 96] width 144 height 17
type input "[EMAIL_ADDRESS][DOMAIN_NAME]"
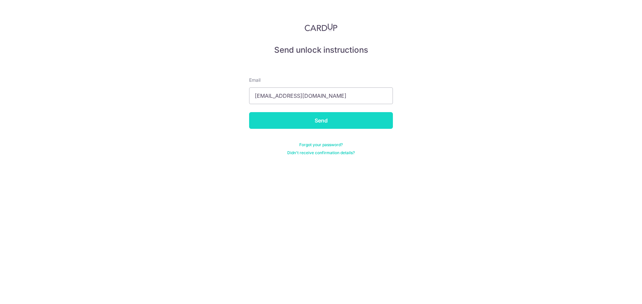
click at [311, 120] on input "Send" at bounding box center [321, 120] width 144 height 17
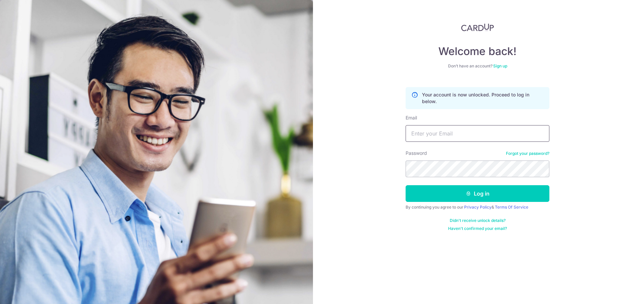
click at [437, 132] on input "Email" at bounding box center [477, 133] width 144 height 17
type input "[EMAIL_ADDRESS][DOMAIN_NAME]"
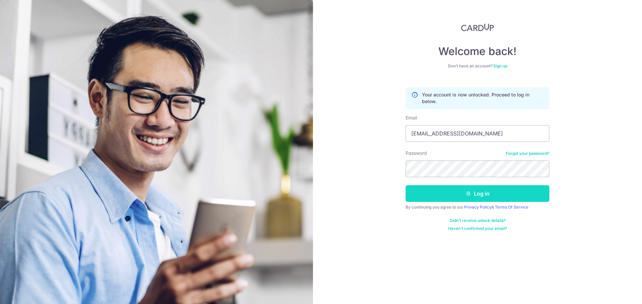
click at [486, 196] on button "Log in" at bounding box center [477, 194] width 144 height 17
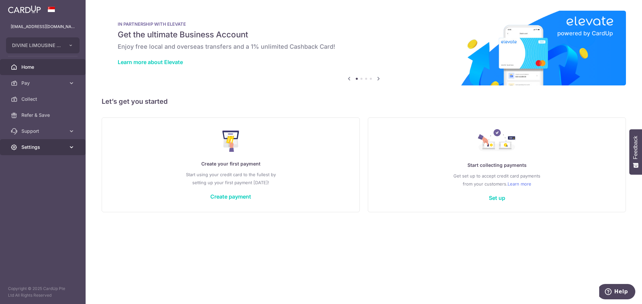
click at [70, 148] on icon at bounding box center [71, 147] width 7 height 7
click at [32, 178] on span "Logout" at bounding box center [43, 179] width 44 height 7
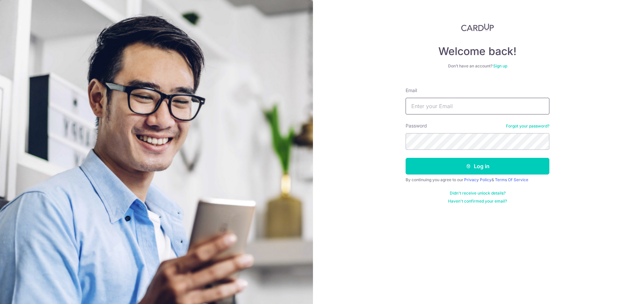
click at [435, 111] on input "Email" at bounding box center [477, 106] width 144 height 17
type input "[EMAIL_ADDRESS][DOMAIN_NAME]"
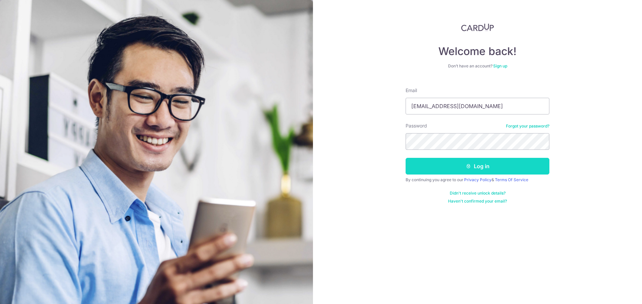
click at [470, 164] on icon "submit" at bounding box center [468, 166] width 5 height 5
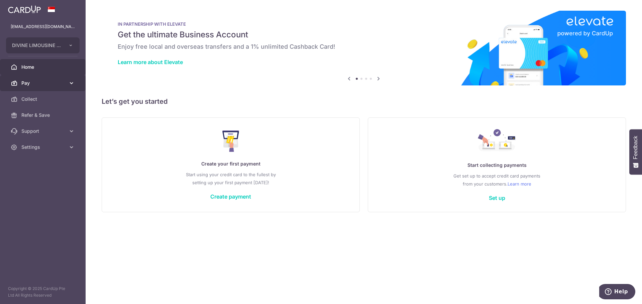
click at [72, 83] on icon at bounding box center [71, 83] width 7 height 7
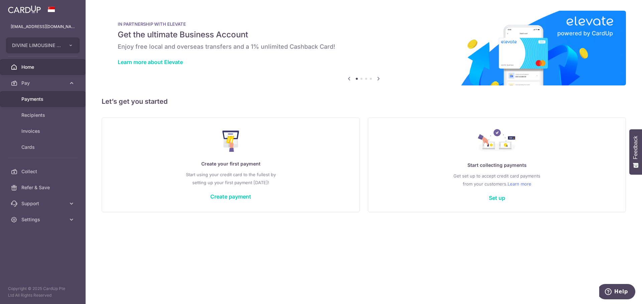
click at [40, 98] on span "Payments" at bounding box center [43, 99] width 44 height 7
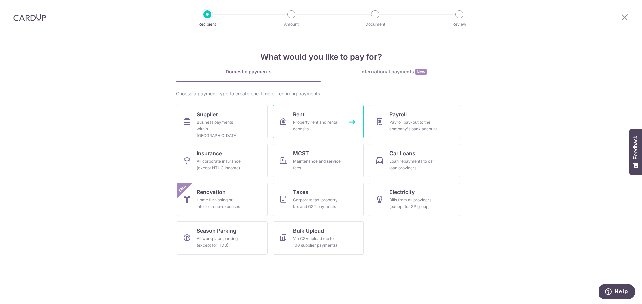
click at [303, 122] on div "Property rent and rental deposits" at bounding box center [317, 125] width 48 height 13
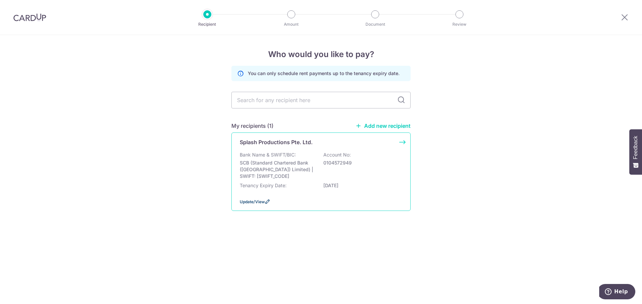
click at [258, 203] on span "Update/View" at bounding box center [252, 202] width 25 height 5
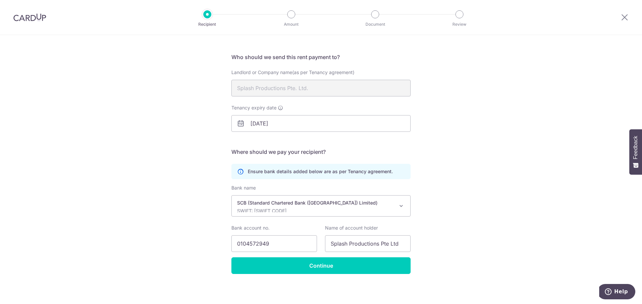
scroll to position [39, 0]
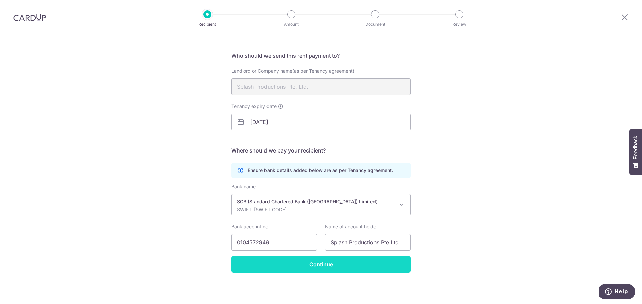
click at [328, 268] on input "Continue" at bounding box center [320, 264] width 179 height 17
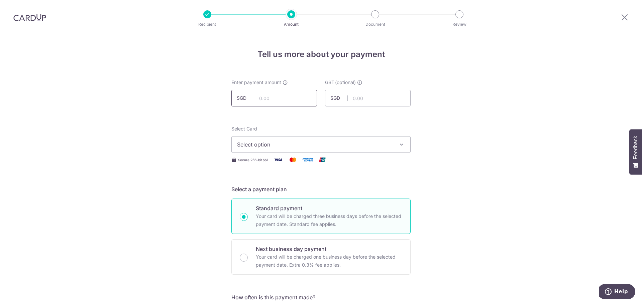
click at [273, 99] on input "text" at bounding box center [274, 98] width 86 height 17
type input "4,142.00"
click at [355, 96] on input "text" at bounding box center [368, 98] width 86 height 17
type input "3"
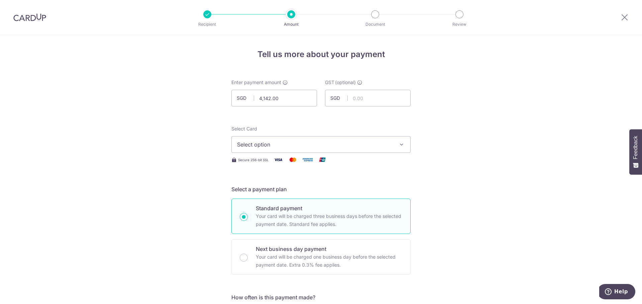
click at [311, 142] on span "Select option" at bounding box center [315, 145] width 156 height 8
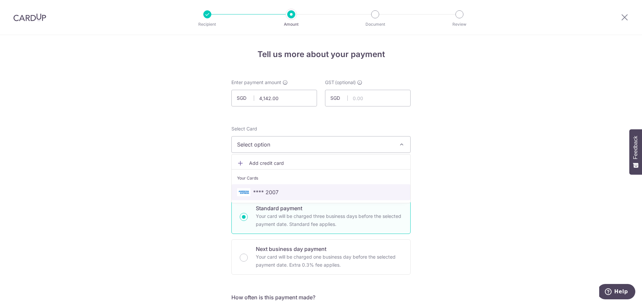
click at [280, 191] on span "**** 2007" at bounding box center [321, 193] width 168 height 8
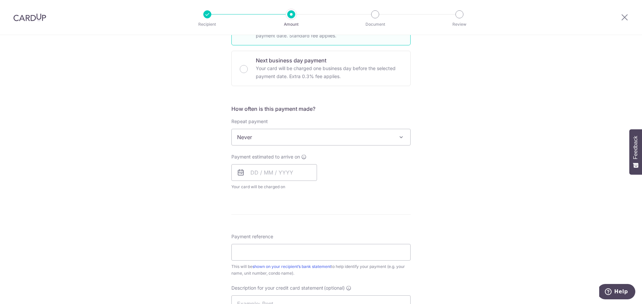
scroll to position [201, 0]
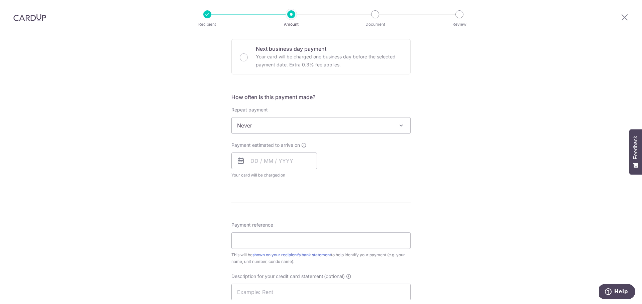
click at [366, 155] on div "Payment estimated to arrive on Your card will be charged on for the first payme…" at bounding box center [320, 160] width 187 height 37
click at [280, 166] on input "text" at bounding box center [274, 161] width 86 height 17
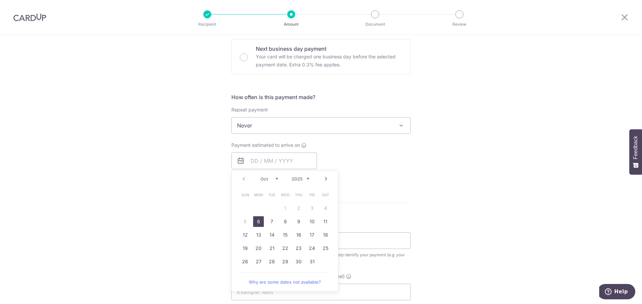
click at [255, 221] on link "6" at bounding box center [258, 222] width 11 height 11
type input "[DATE]"
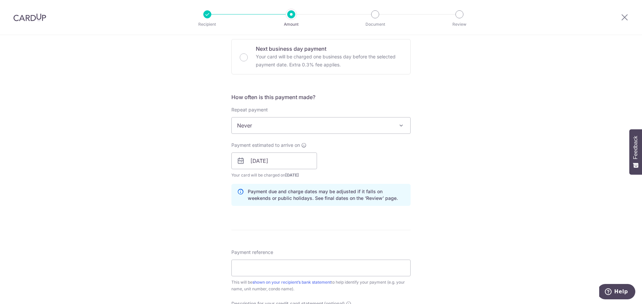
click at [426, 173] on div "Tell us more about your payment Enter payment amount SGD 4,142.00 4142.00 GST (…" at bounding box center [321, 173] width 642 height 677
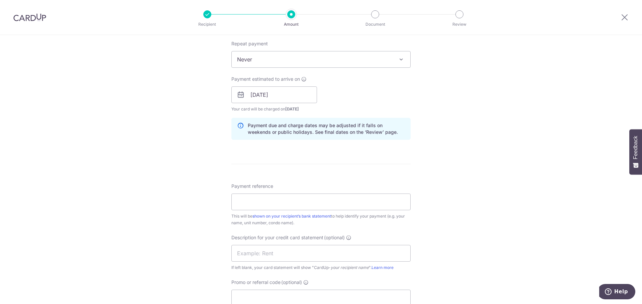
scroll to position [267, 0]
click at [298, 199] on input "Payment reference" at bounding box center [320, 201] width 179 height 17
type input "Wcega Tower Office Rental"
click at [133, 229] on div "Tell us more about your payment Enter payment amount SGD 4,142.00 4142.00 GST (…" at bounding box center [321, 106] width 642 height 677
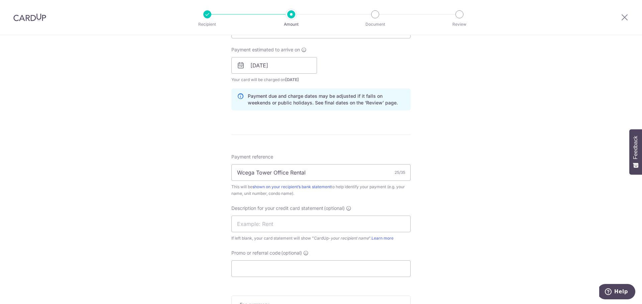
scroll to position [334, 0]
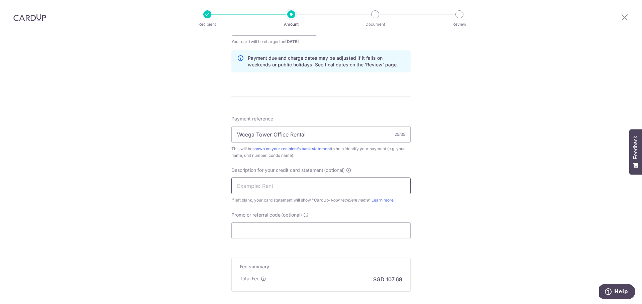
click at [272, 189] on input "text" at bounding box center [320, 186] width 179 height 17
type input "Office rental"
click at [155, 231] on div "Tell us more about your payment Enter payment amount SGD 4,142.00 4142.00 GST (…" at bounding box center [321, 39] width 642 height 677
click at [256, 231] on input "Promo or referral code (optional)" at bounding box center [320, 231] width 179 height 17
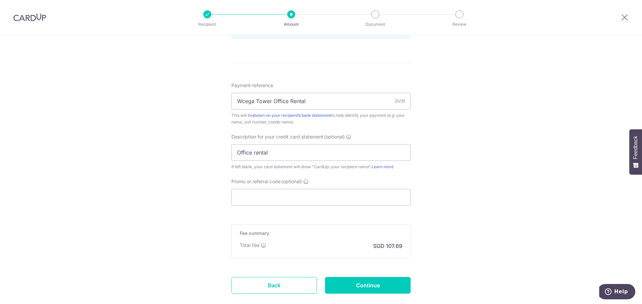
click at [158, 241] on div "Tell us more about your payment Enter payment amount SGD 4,142.00 4142.00 GST (…" at bounding box center [321, 5] width 642 height 677
click at [254, 200] on input "Promo or referral code (optional)" at bounding box center [320, 197] width 179 height 17
paste input "SGNEW14"
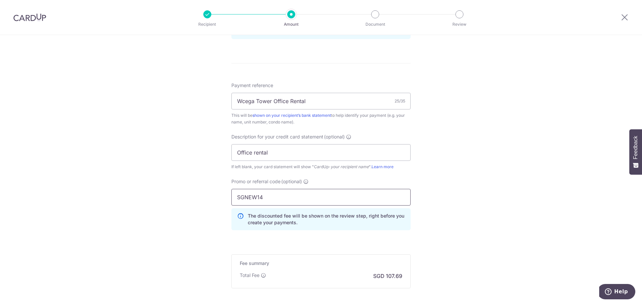
type input "SGNEW14"
click at [461, 209] on div "Tell us more about your payment Enter payment amount SGD 4,142.00 4142.00 GST (…" at bounding box center [321, 20] width 642 height 707
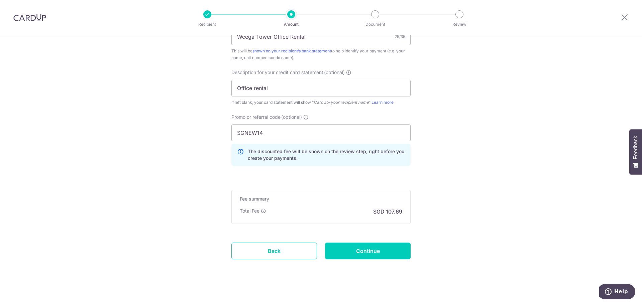
scroll to position [438, 0]
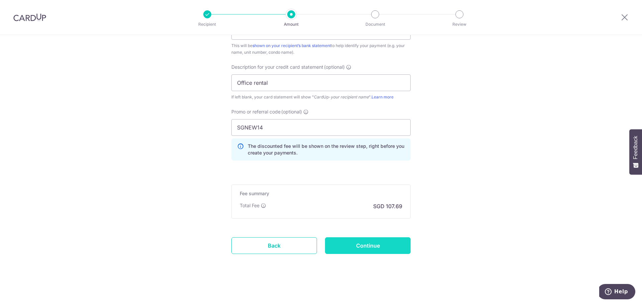
click at [375, 248] on input "Continue" at bounding box center [368, 246] width 86 height 17
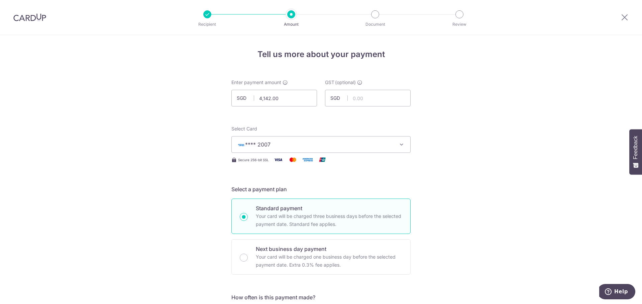
click at [269, 141] on span "**** 2007" at bounding box center [315, 145] width 156 height 8
click at [269, 161] on span "Add credit card" at bounding box center [327, 163] width 156 height 7
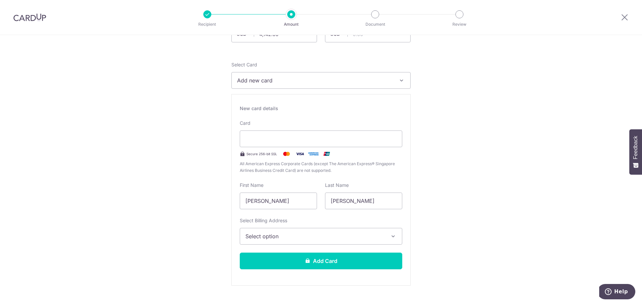
scroll to position [67, 0]
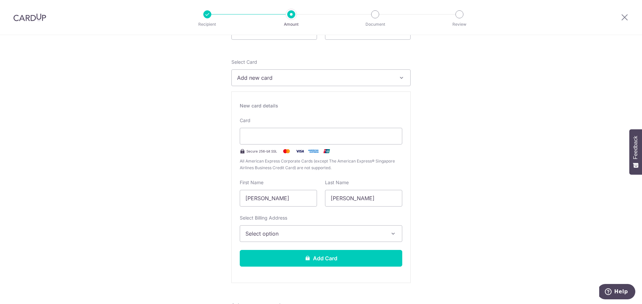
click at [290, 235] on span "Select option" at bounding box center [314, 234] width 139 height 8
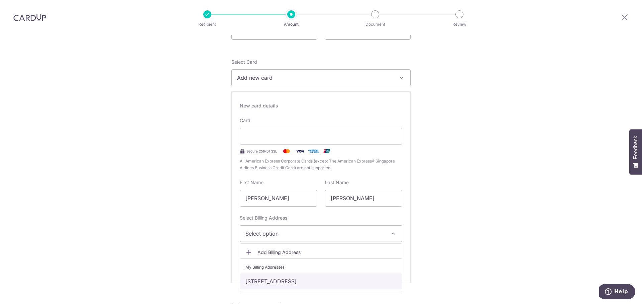
click at [283, 289] on link "21 BUKIT BATOK CRESCENT WCEGA TOWER #18-79, Singapore, Singapore-658065" at bounding box center [321, 282] width 162 height 16
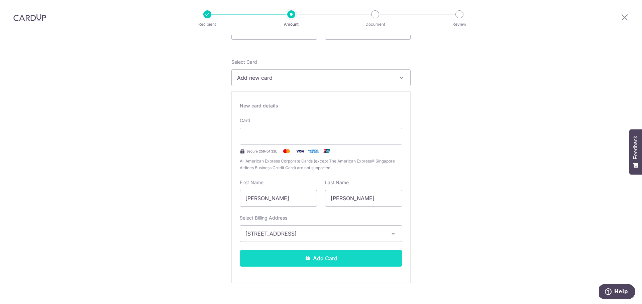
click at [306, 264] on button "Add Card" at bounding box center [321, 258] width 162 height 17
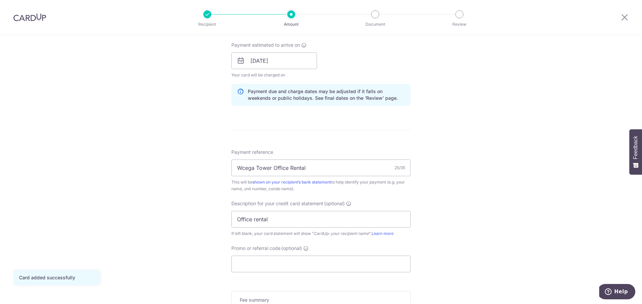
scroll to position [407, 0]
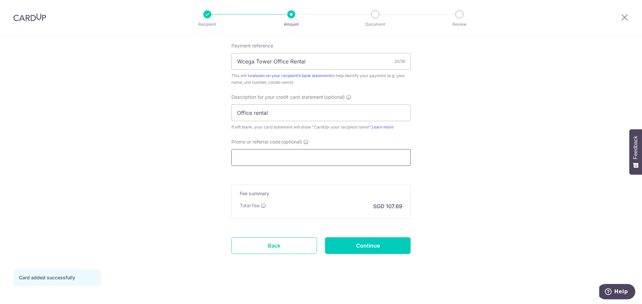
click at [244, 158] on input "Promo or referral code (optional)" at bounding box center [320, 157] width 179 height 17
paste input "SGNEW14"
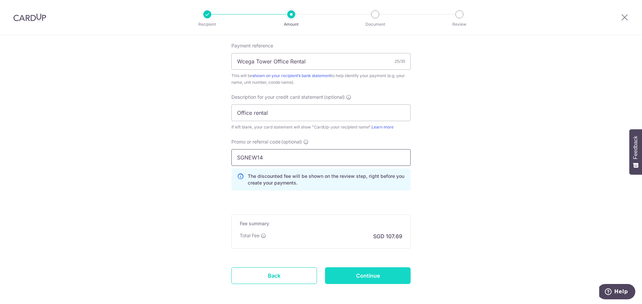
type input "SGNEW14"
click at [371, 276] on input "Continue" at bounding box center [368, 276] width 86 height 17
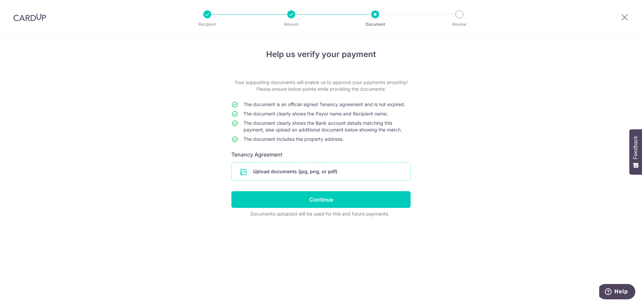
click at [316, 173] on input "file" at bounding box center [321, 171] width 178 height 17
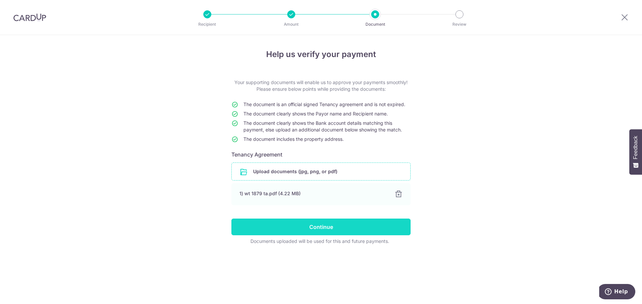
click at [324, 229] on input "Continue" at bounding box center [320, 227] width 179 height 17
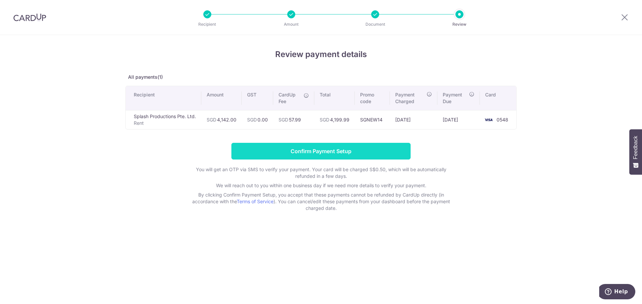
click at [322, 153] on input "Confirm Payment Setup" at bounding box center [320, 151] width 179 height 17
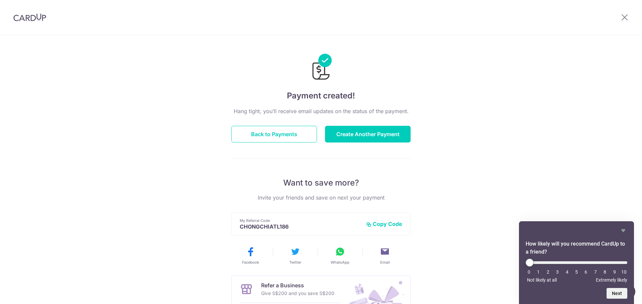
click at [604, 271] on li "8" at bounding box center [604, 272] width 7 height 5
click at [623, 271] on li "10" at bounding box center [623, 272] width 7 height 5
drag, startPoint x: 528, startPoint y: 265, endPoint x: 627, endPoint y: 260, distance: 99.0
type input "10"
click at [627, 262] on input "range" at bounding box center [576, 263] width 102 height 3
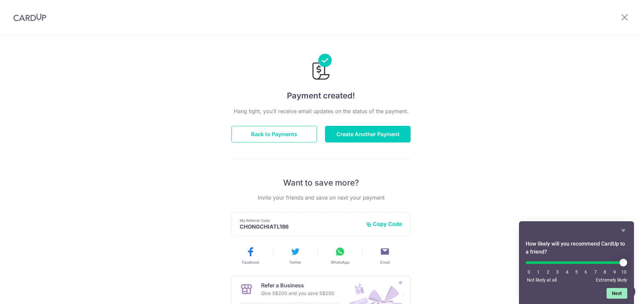
click at [615, 294] on button "Next" at bounding box center [616, 293] width 21 height 11
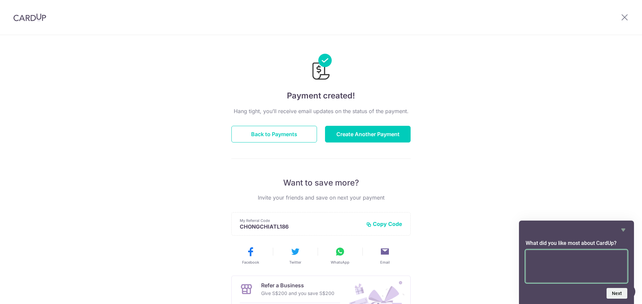
click at [577, 272] on textarea at bounding box center [576, 266] width 102 height 33
type textarea "nil"
click at [616, 297] on button "Next" at bounding box center [616, 293] width 21 height 11
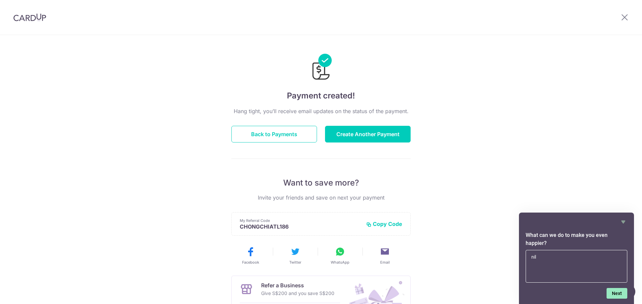
type textarea "nil"
click at [620, 290] on button "Next" at bounding box center [616, 293] width 21 height 11
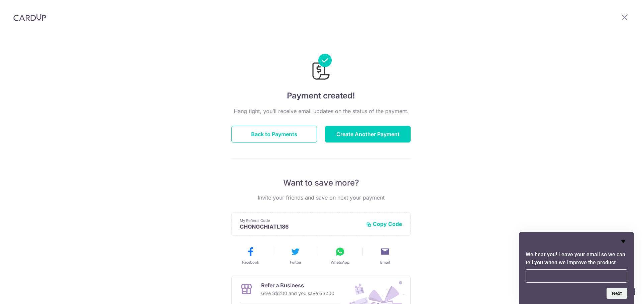
click at [625, 240] on icon "Hide survey" at bounding box center [623, 242] width 8 height 8
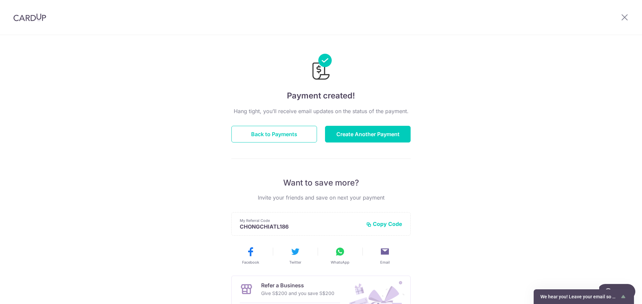
click at [561, 216] on div "Payment created! Hang tight, you’ll receive email updates on the status of the …" at bounding box center [321, 213] width 642 height 357
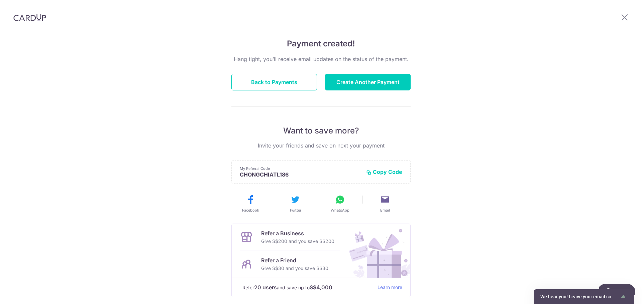
scroll to position [21, 0]
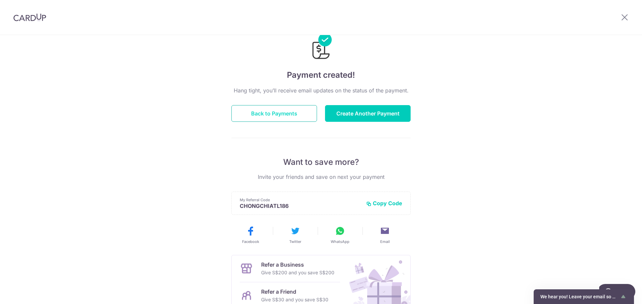
click at [298, 115] on button "Back to Payments" at bounding box center [274, 113] width 86 height 17
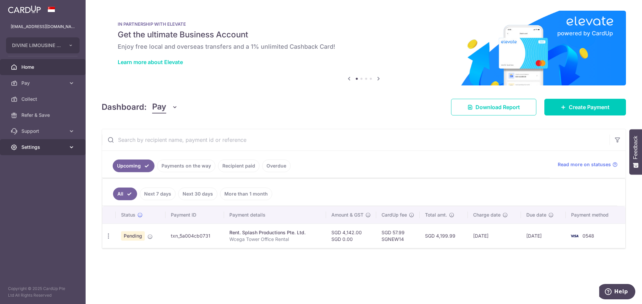
click at [66, 148] on link "Settings" at bounding box center [43, 147] width 86 height 16
click at [36, 177] on span "Logout" at bounding box center [43, 179] width 44 height 7
